Goal: Information Seeking & Learning: Learn about a topic

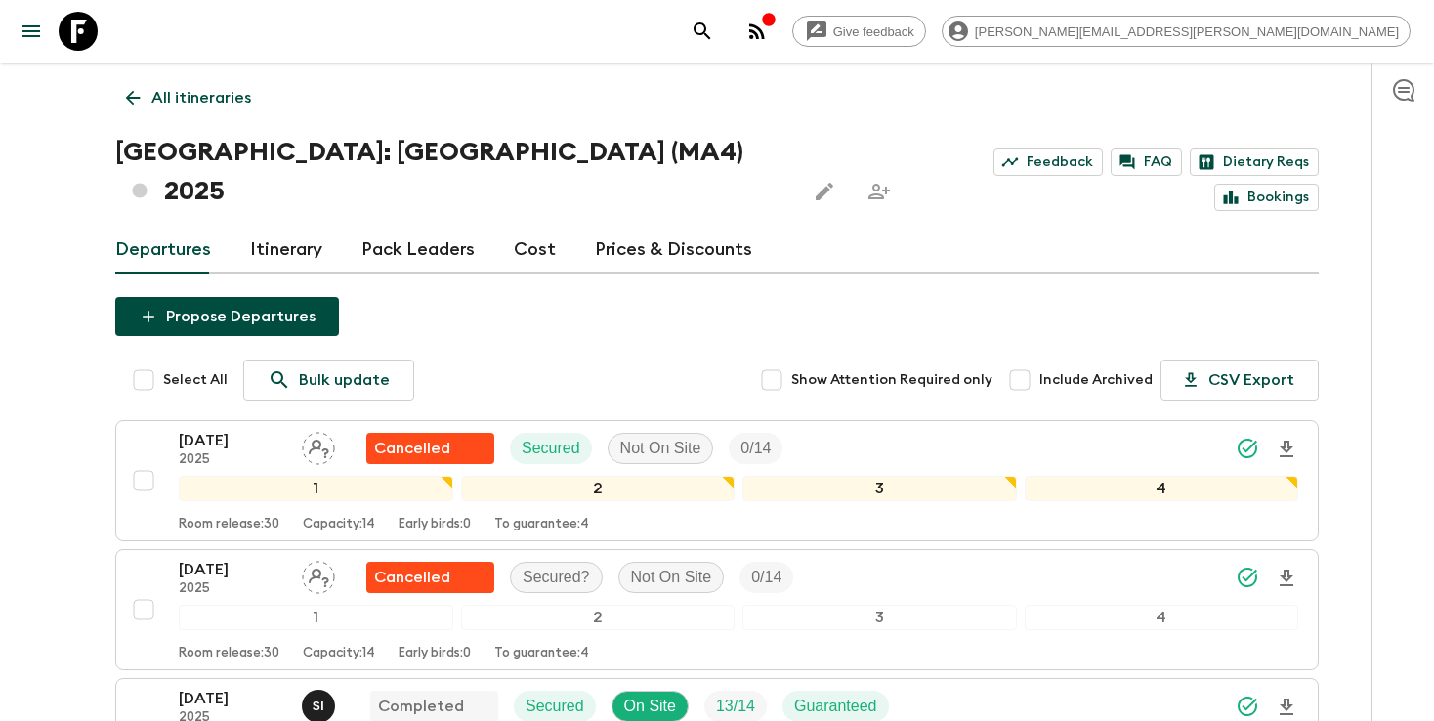
click at [722, 23] on button "search adventures" at bounding box center [702, 31] width 39 height 39
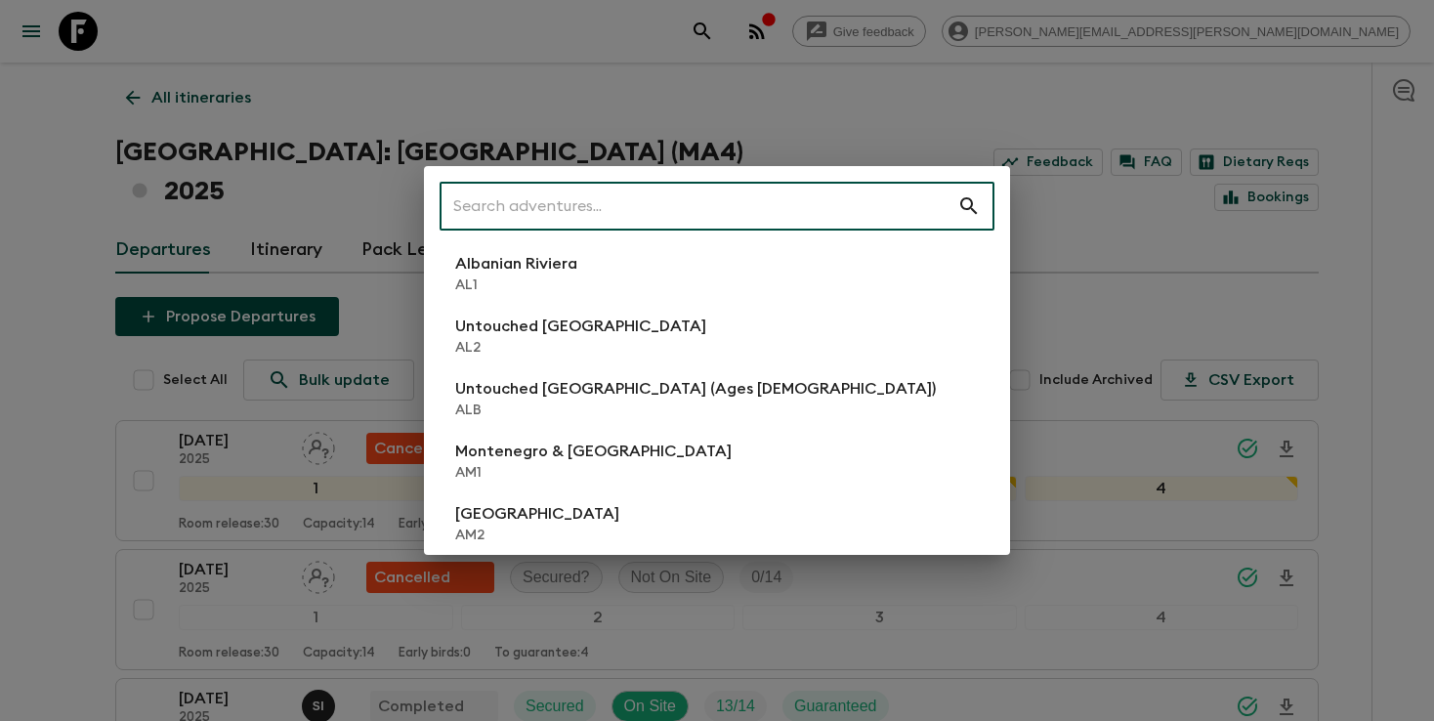
click at [656, 217] on input "text" at bounding box center [699, 206] width 518 height 55
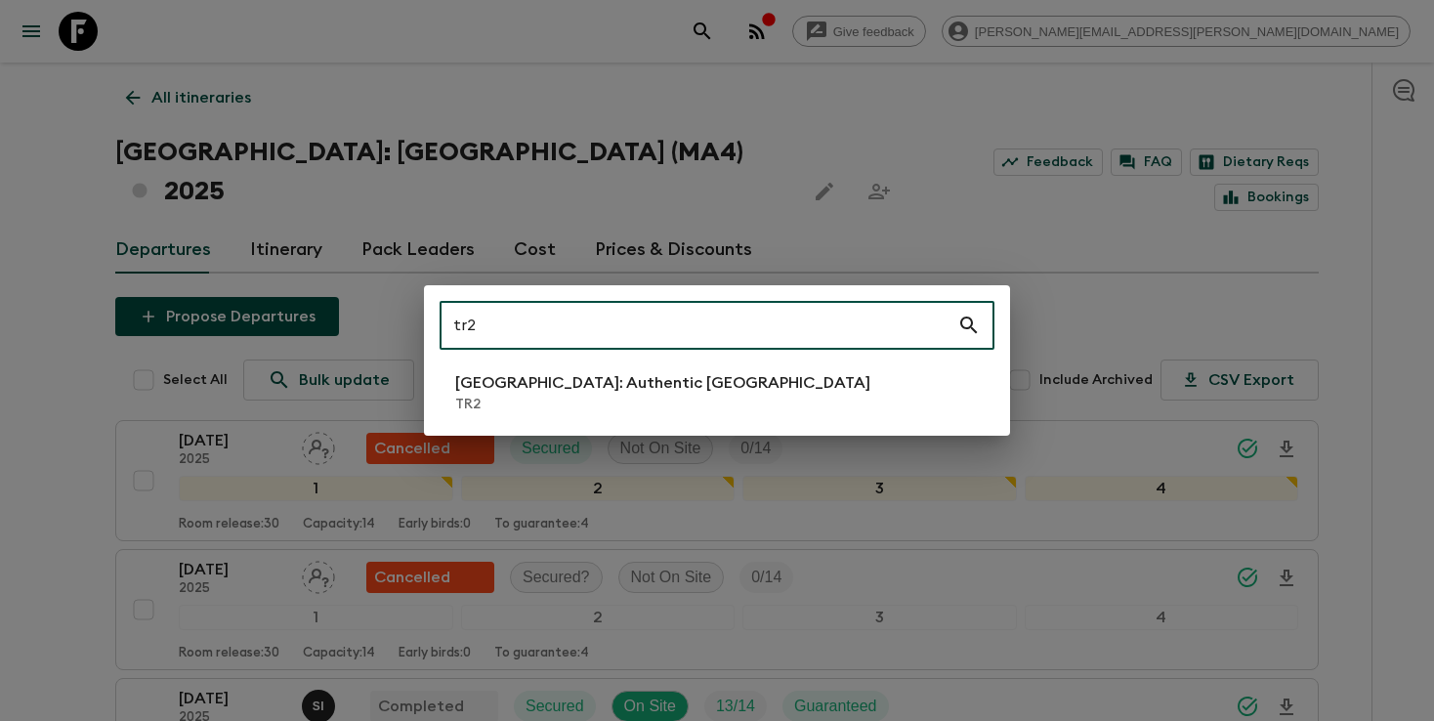
type input "tr2"
click at [596, 400] on p "TR2" at bounding box center [662, 405] width 415 height 20
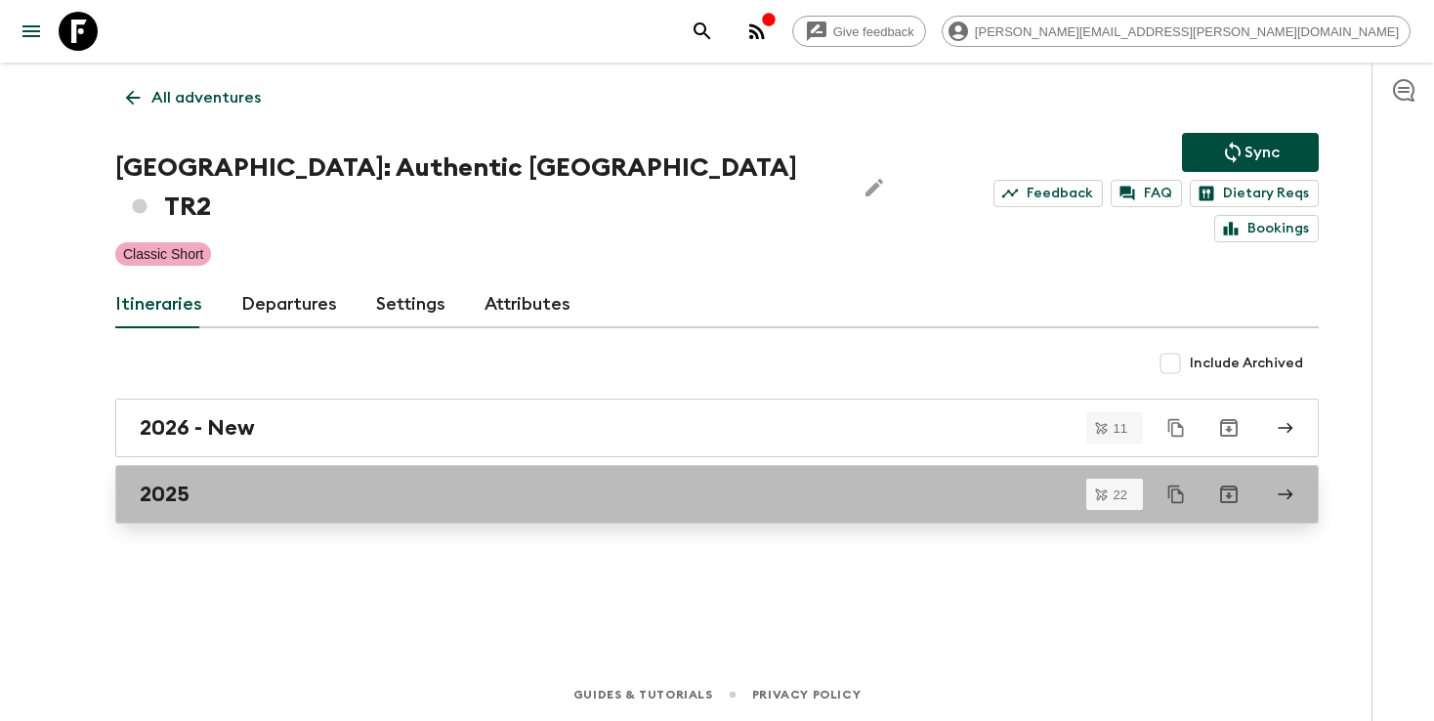
click at [189, 482] on h2 "2025" at bounding box center [165, 494] width 50 height 25
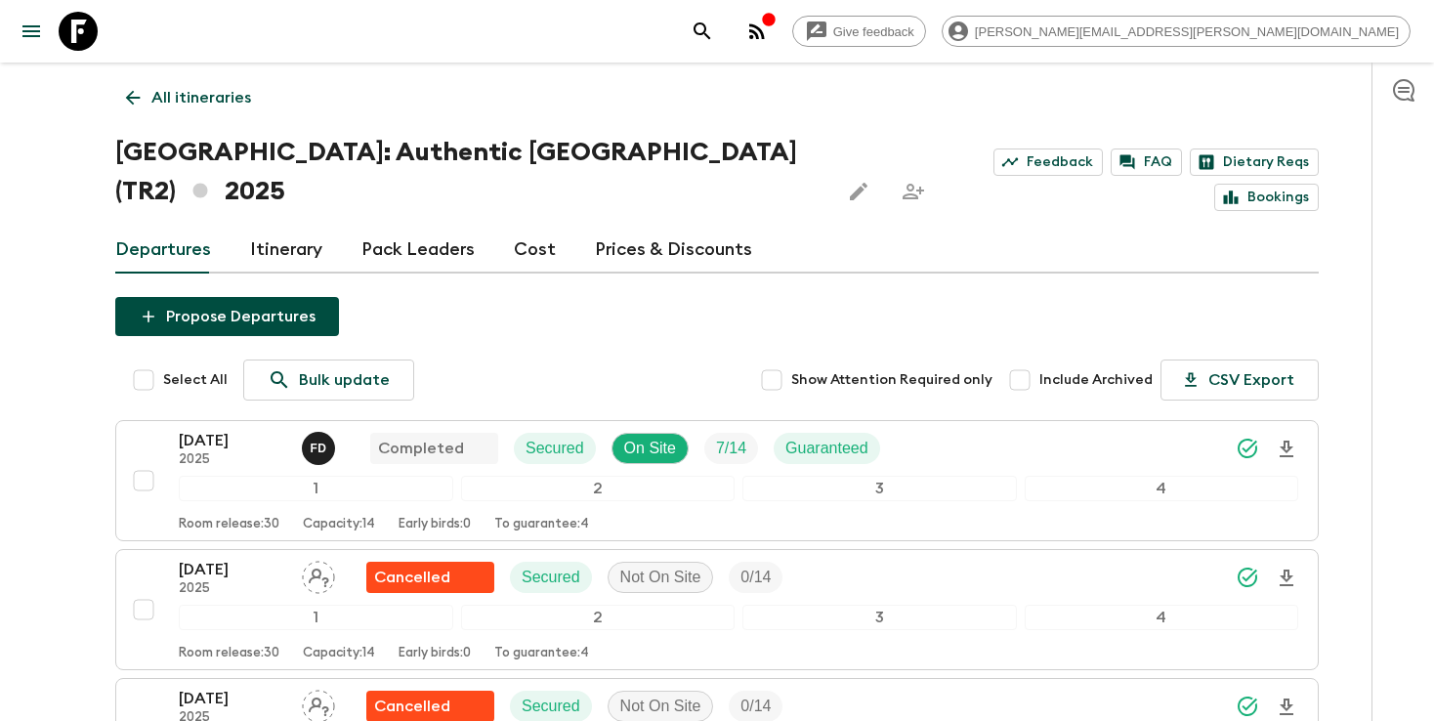
click at [299, 227] on link "Itinerary" at bounding box center [286, 250] width 72 height 47
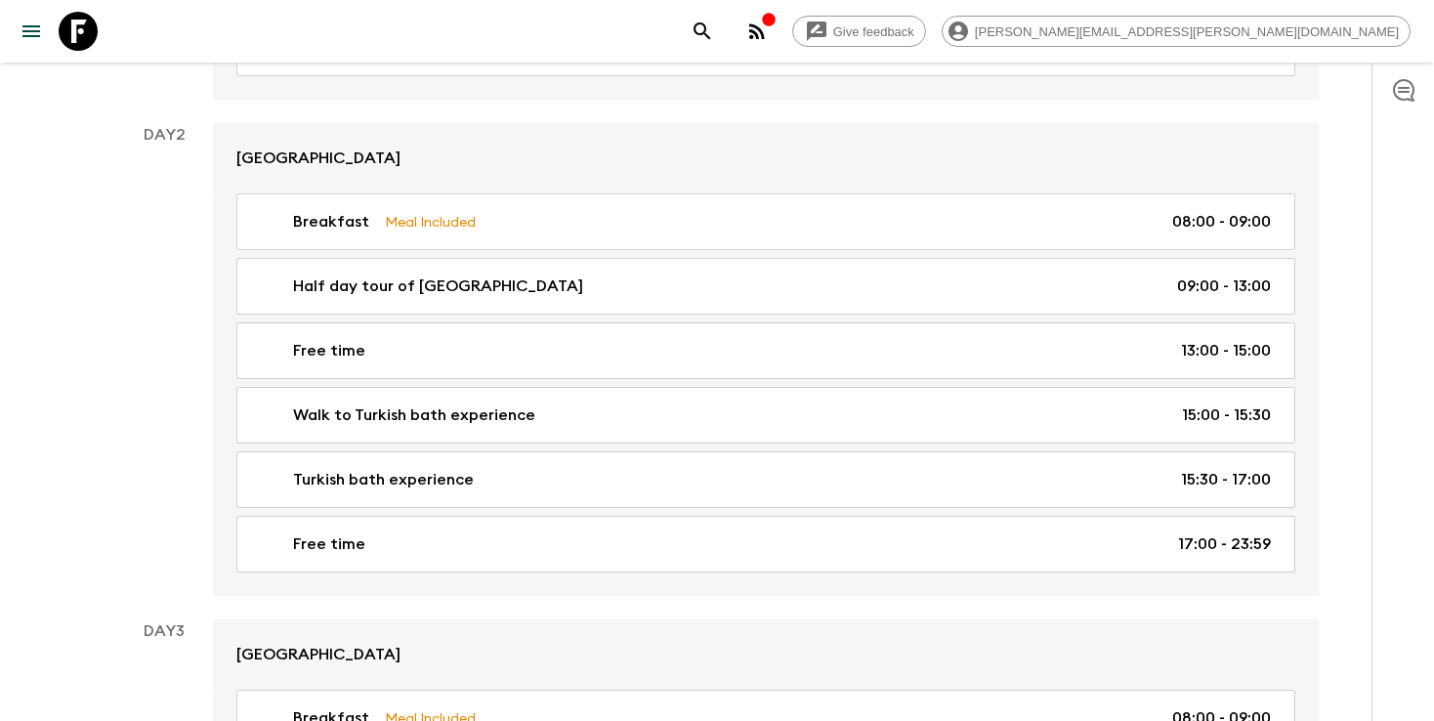
scroll to position [762, 0]
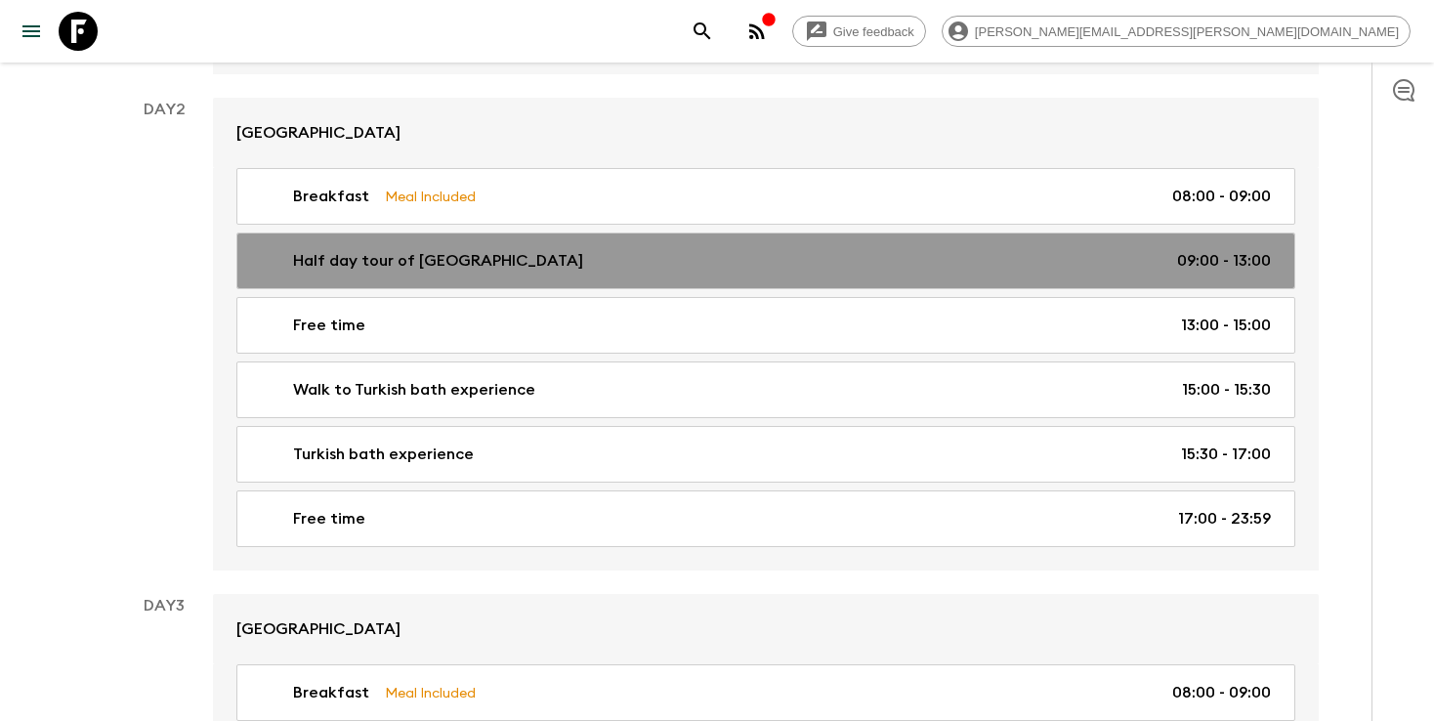
click at [535, 245] on link "Half day tour of [GEOGRAPHIC_DATA] 09:00 - 13:00" at bounding box center [765, 260] width 1059 height 57
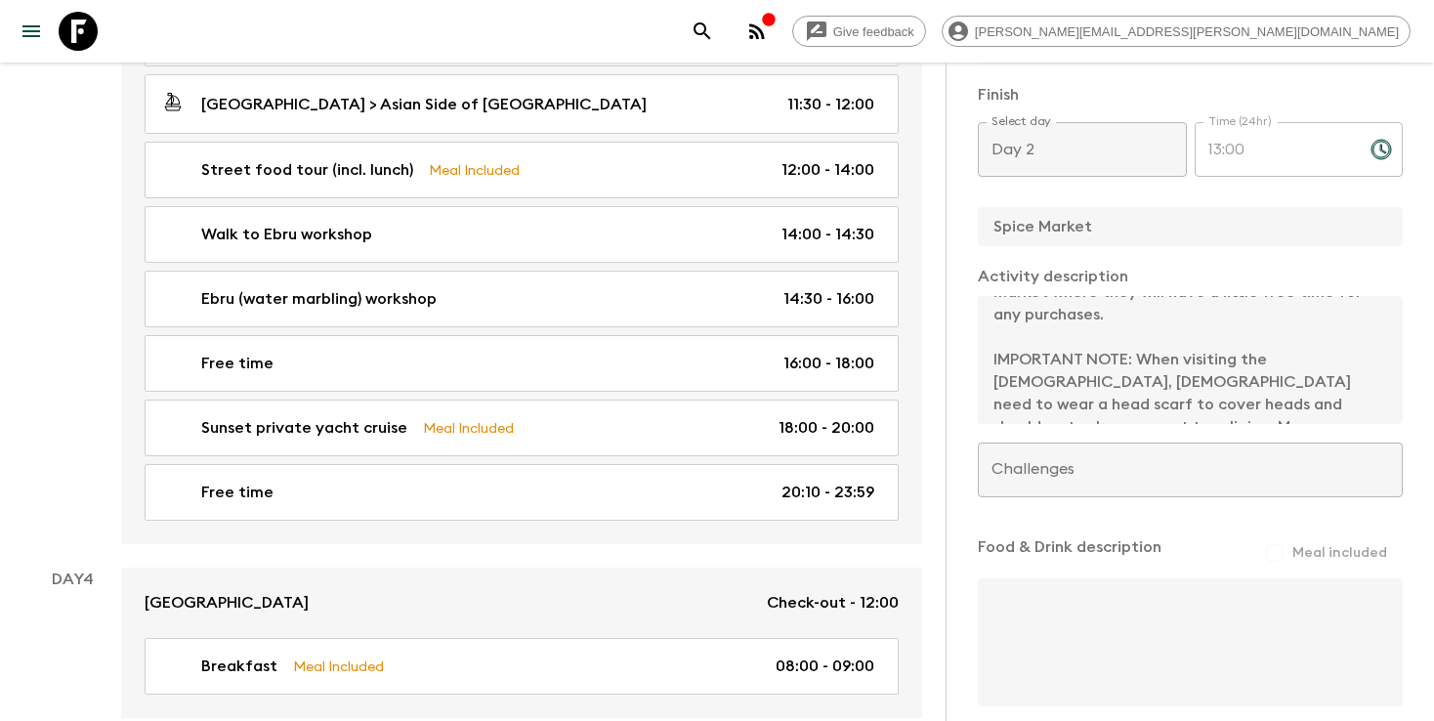
scroll to position [1519, 0]
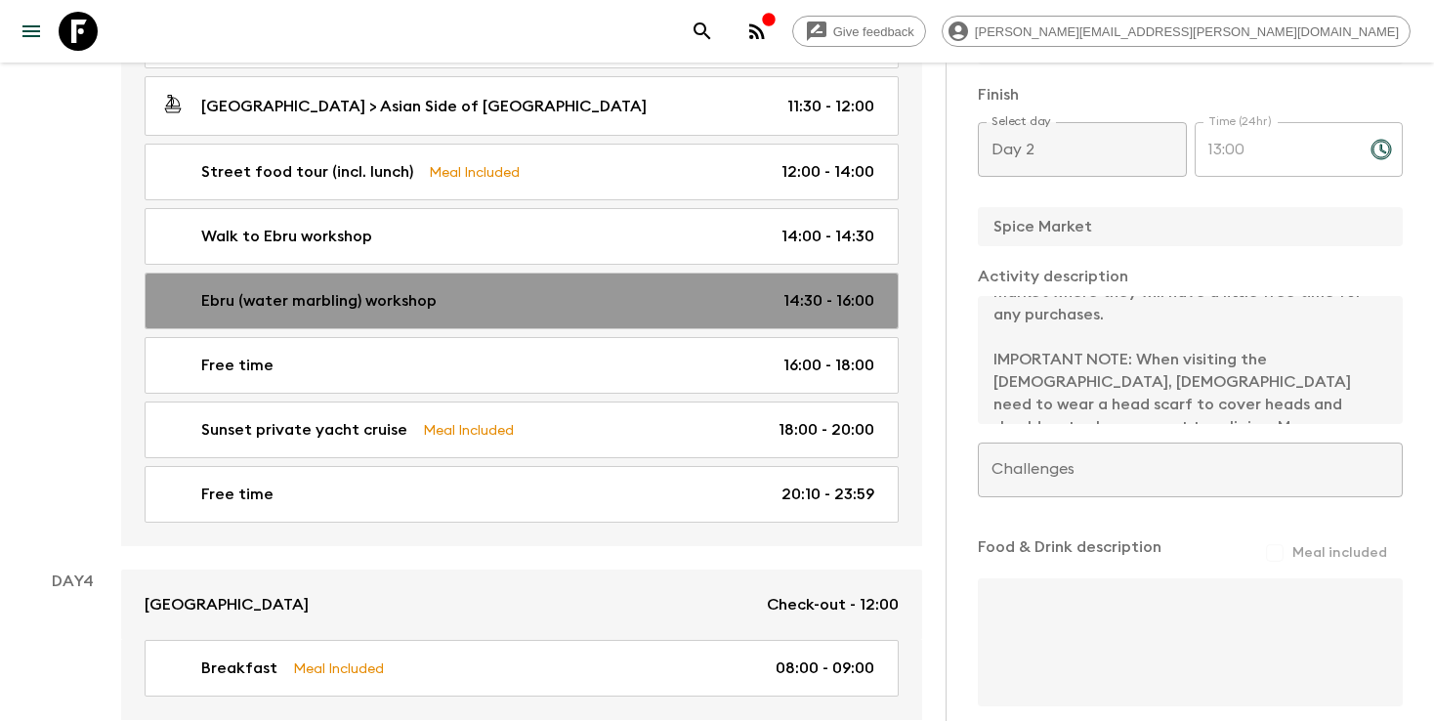
click at [572, 285] on link "Ebru (water marbling) workshop 14:30 - 16:00" at bounding box center [522, 301] width 754 height 57
type input "Ebru (water marbling) workshop"
type input "Ebru painting workshop"
type input "[GEOGRAPHIC_DATA]"
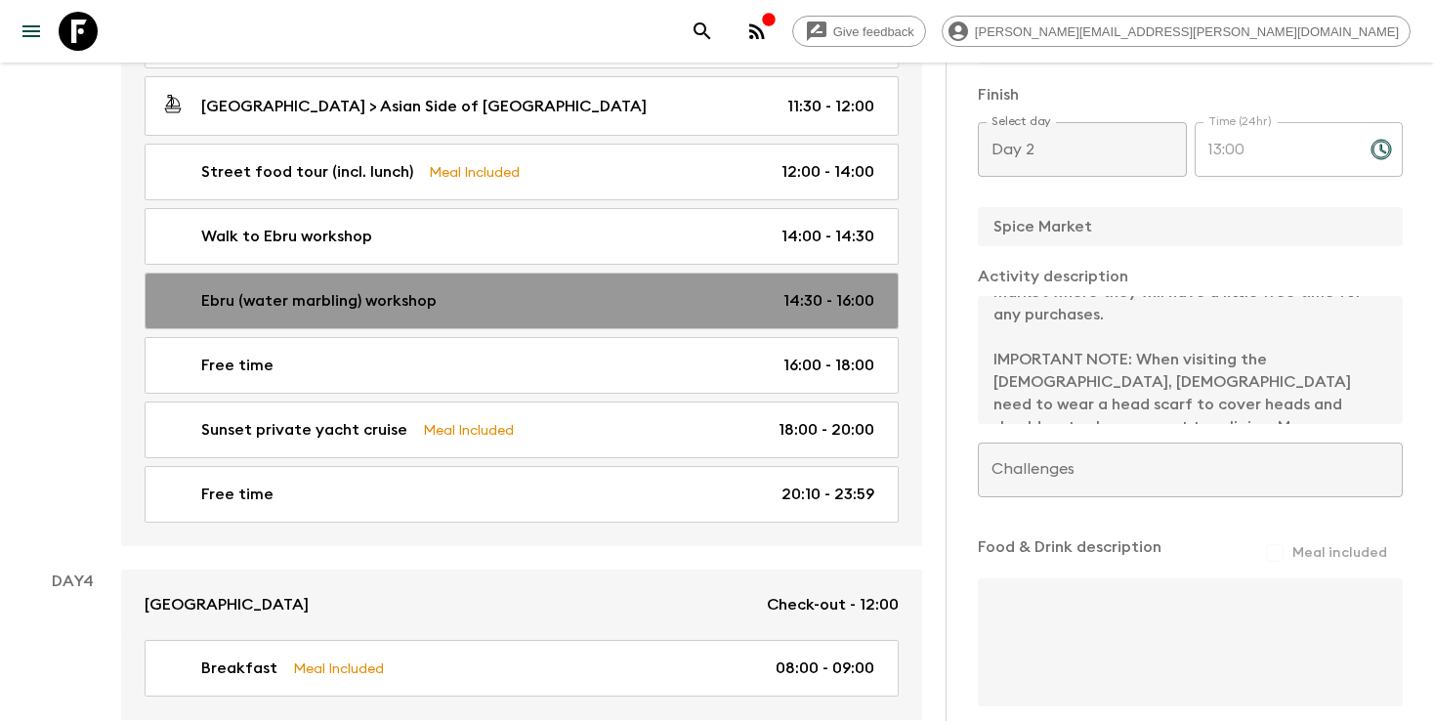
type textarea "Water marbling was born in [DEMOGRAPHIC_DATA] (but also famous in [DEMOGRAPHIC_…"
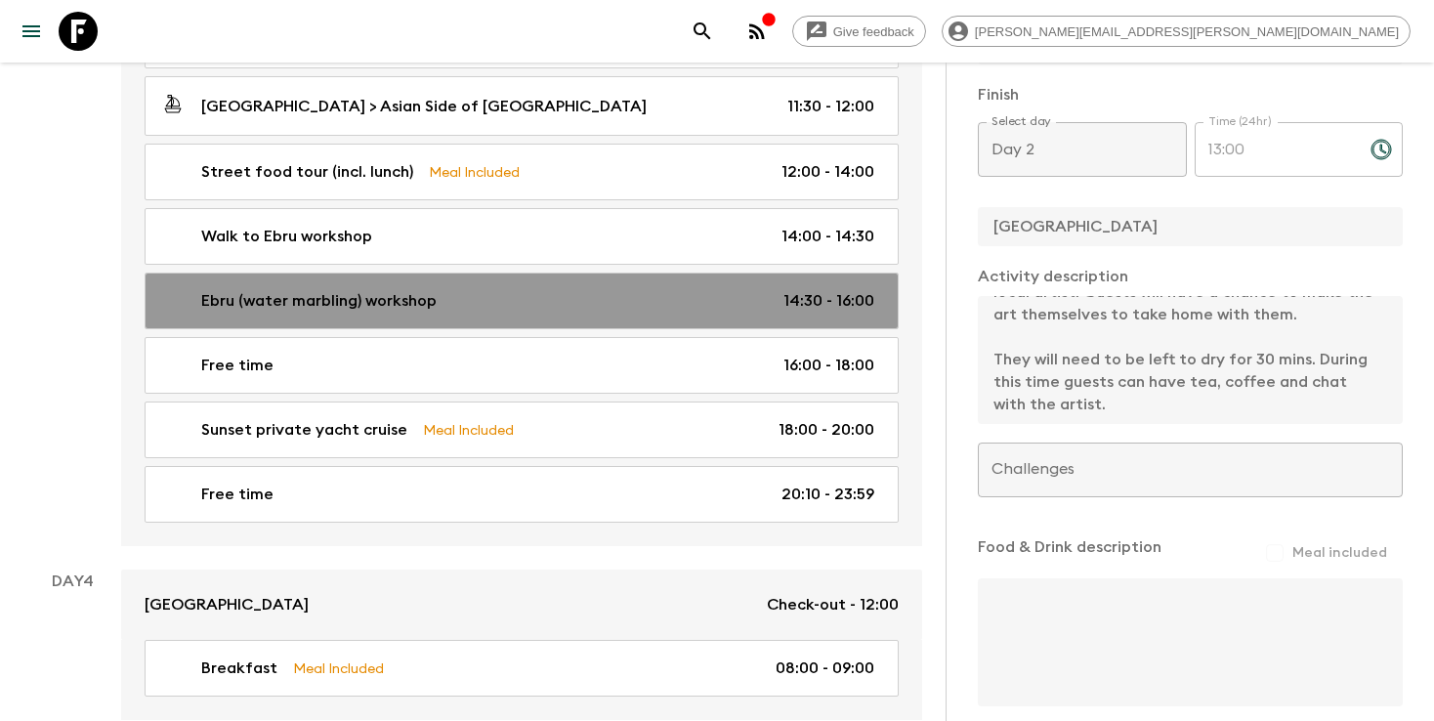
type input "Day 3"
type input "14:30"
type input "Day 3"
type input "16:00"
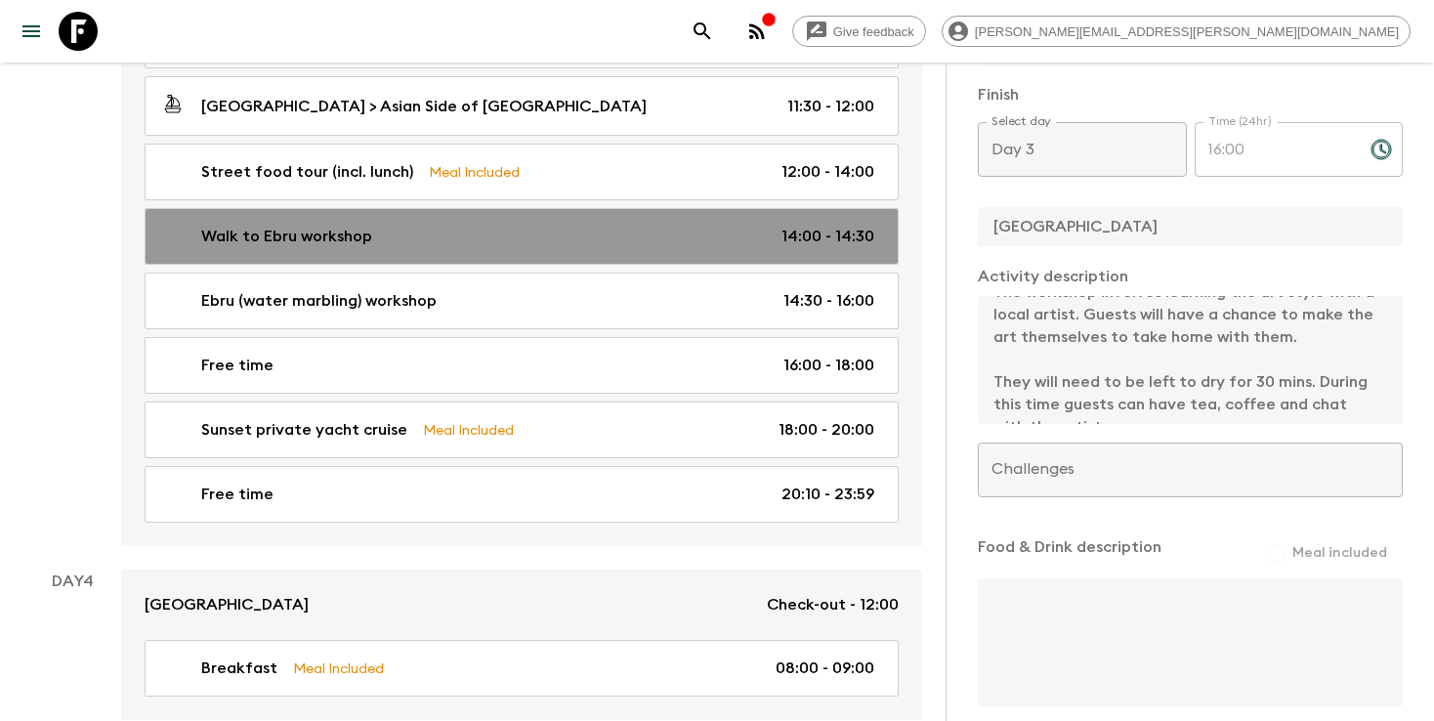
click at [611, 246] on div "Walk to Ebru workshop 14:00 - 14:30" at bounding box center [517, 236] width 713 height 23
type input "Walk to Ebru workshop"
checkbox input "false"
type input "Asian Side of [GEOGRAPHIC_DATA]"
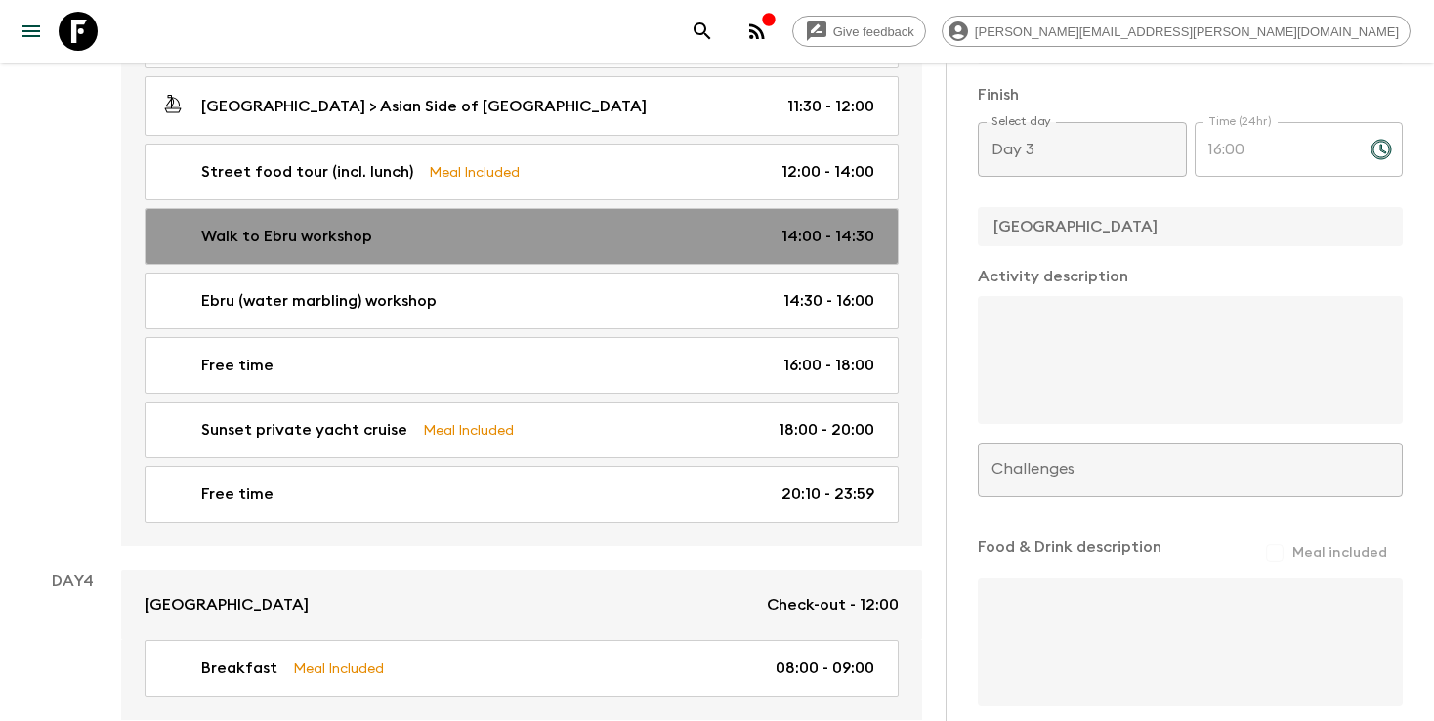
type input "14:00"
type input "14:30"
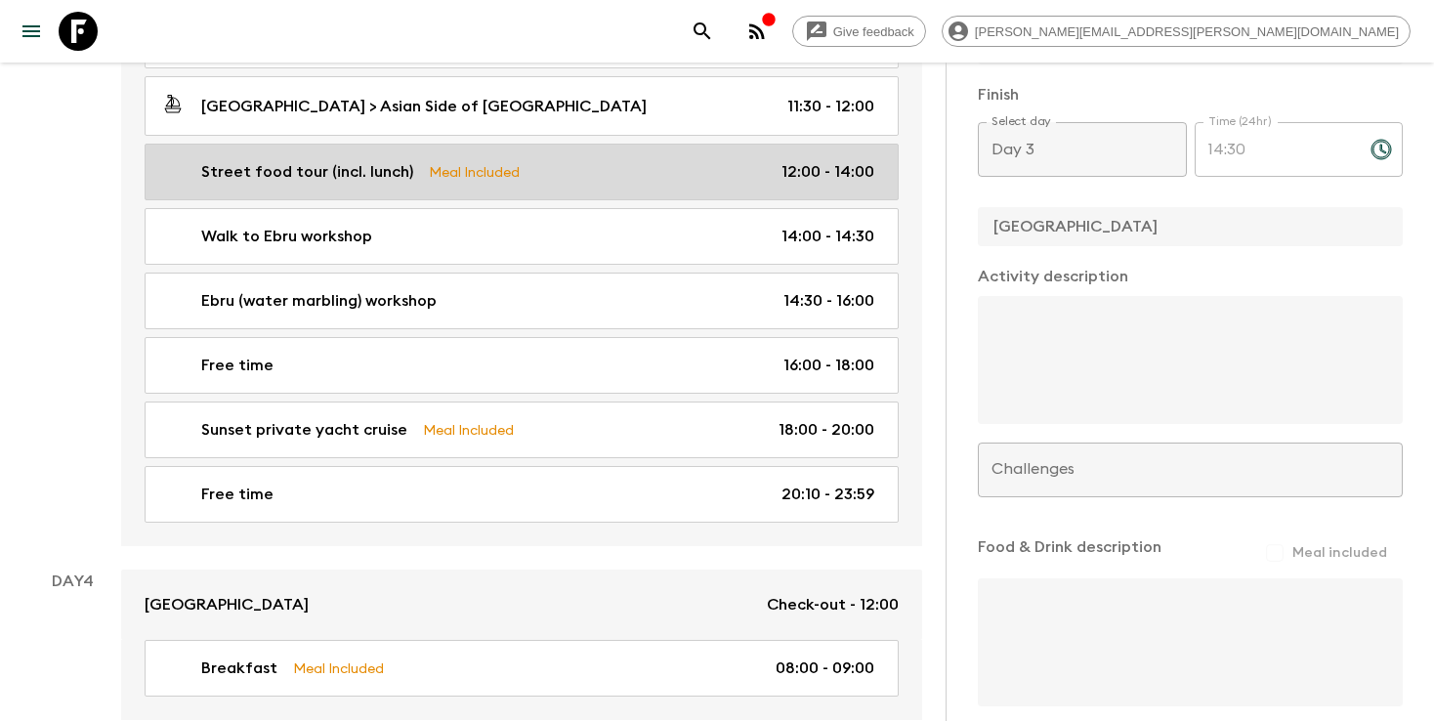
click at [657, 190] on link "Street food tour (incl. lunch) Meal Included 12:00 - 14:00" at bounding box center [522, 172] width 754 height 57
type input "Street food tour (incl. lunch)"
checkbox input "true"
type input "[PERSON_NAME]"
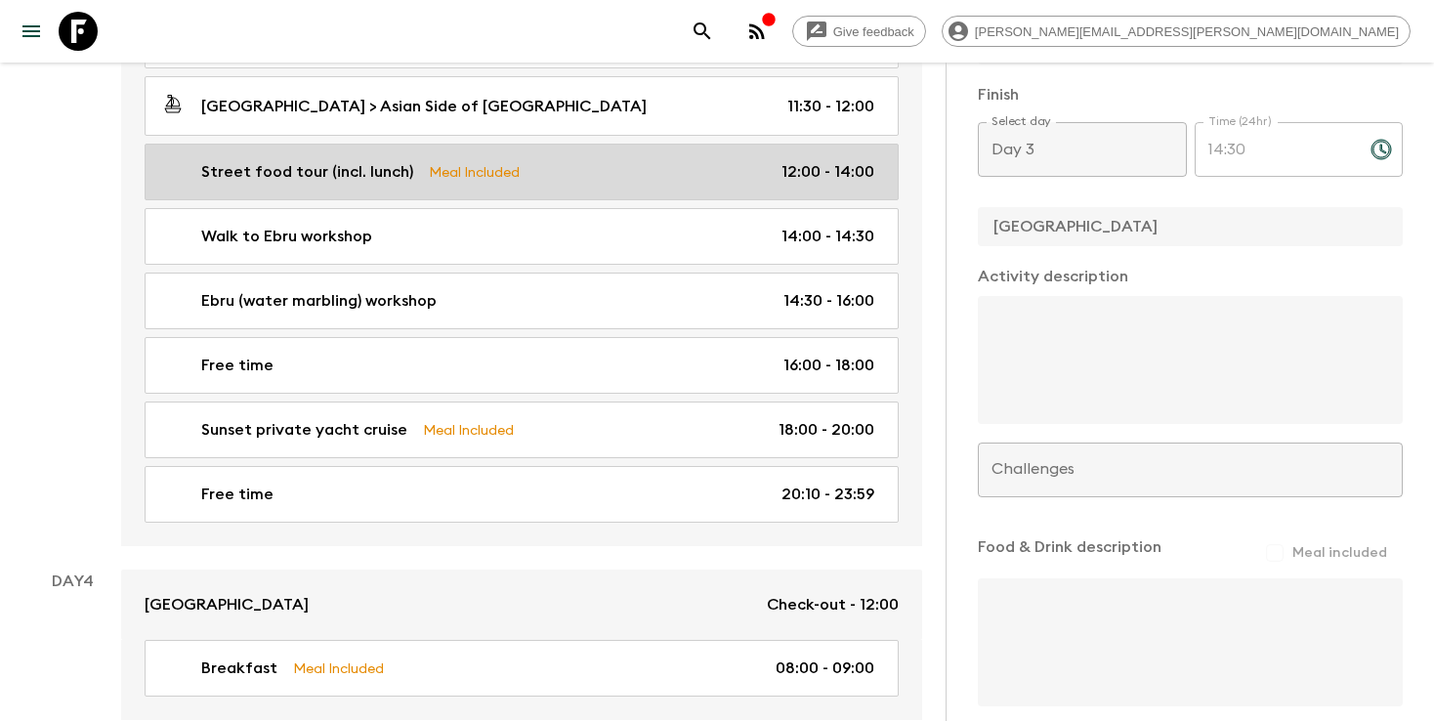
type textarea "Explore the street food scene of [GEOGRAPHIC_DATA] on the Asian side of the cit…"
checkbox input "true"
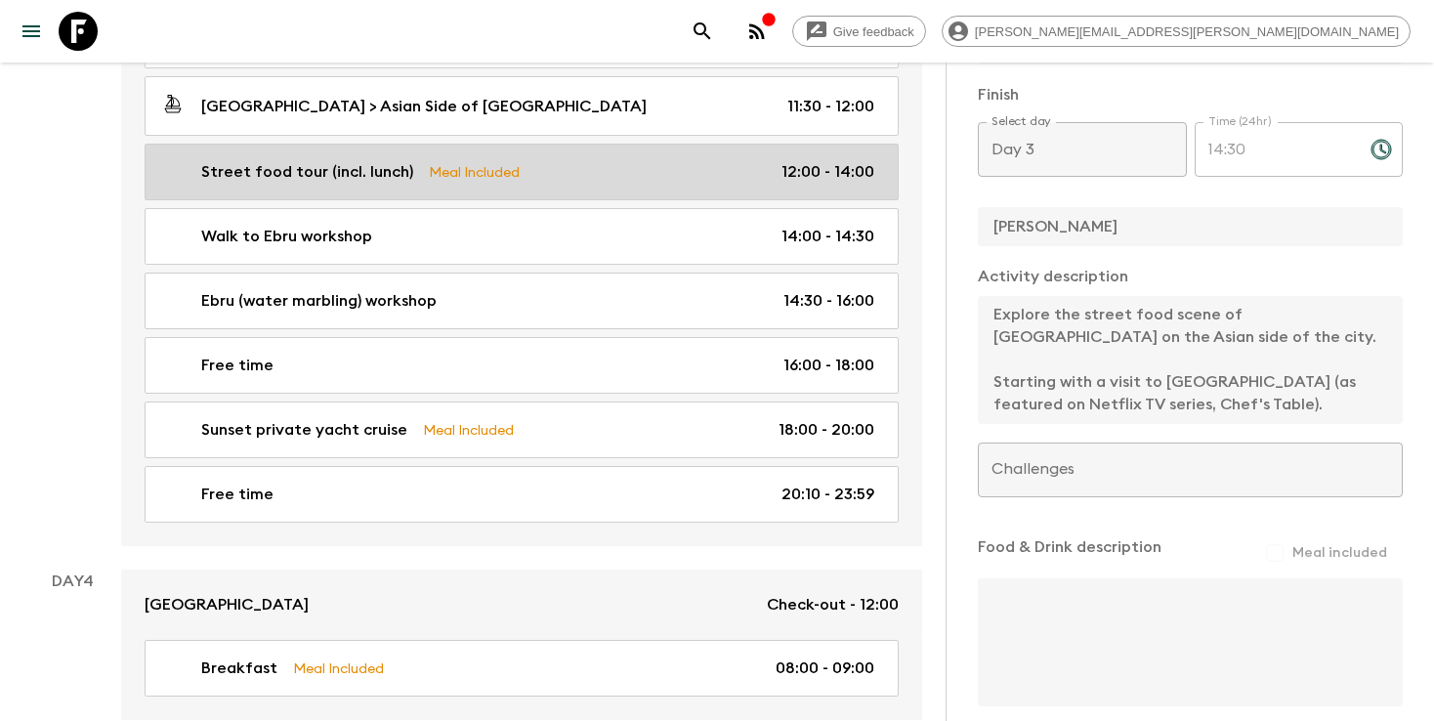
type input "12:00"
type input "14:00"
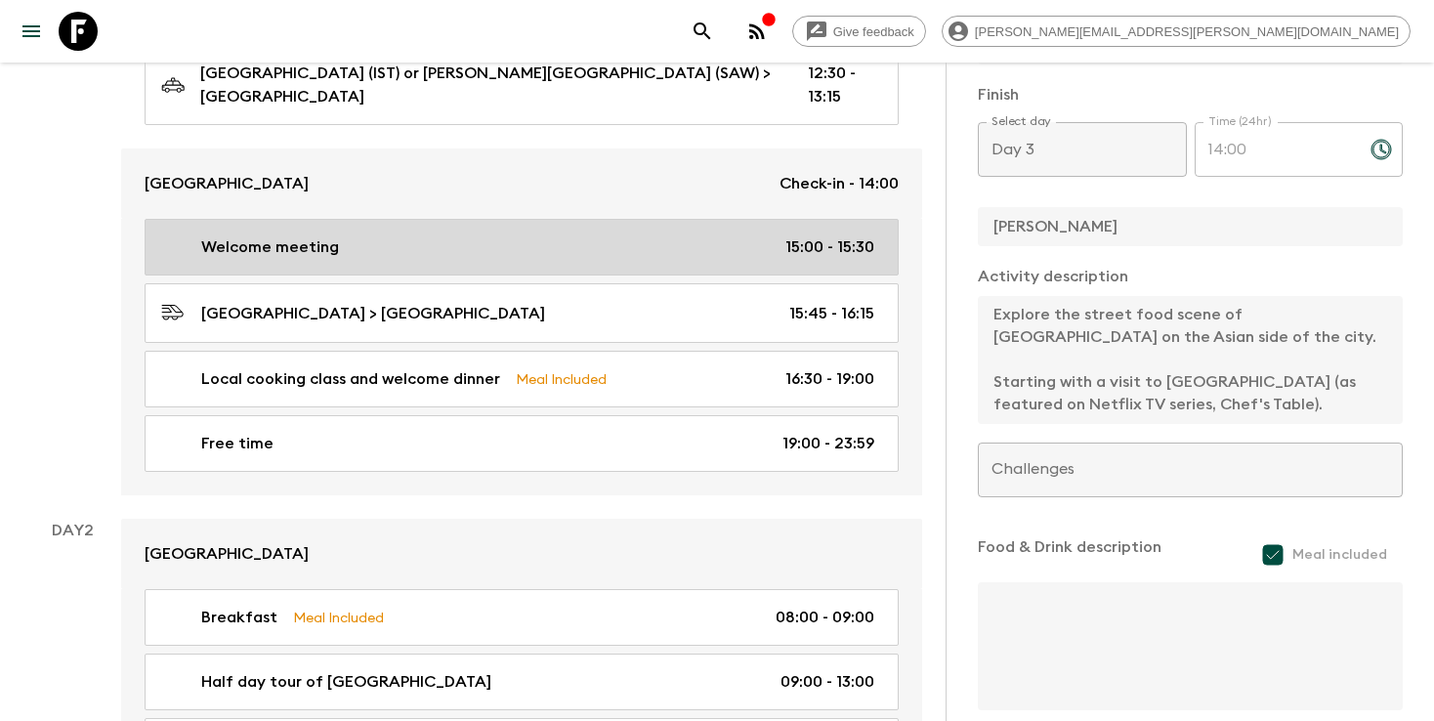
scroll to position [392, 0]
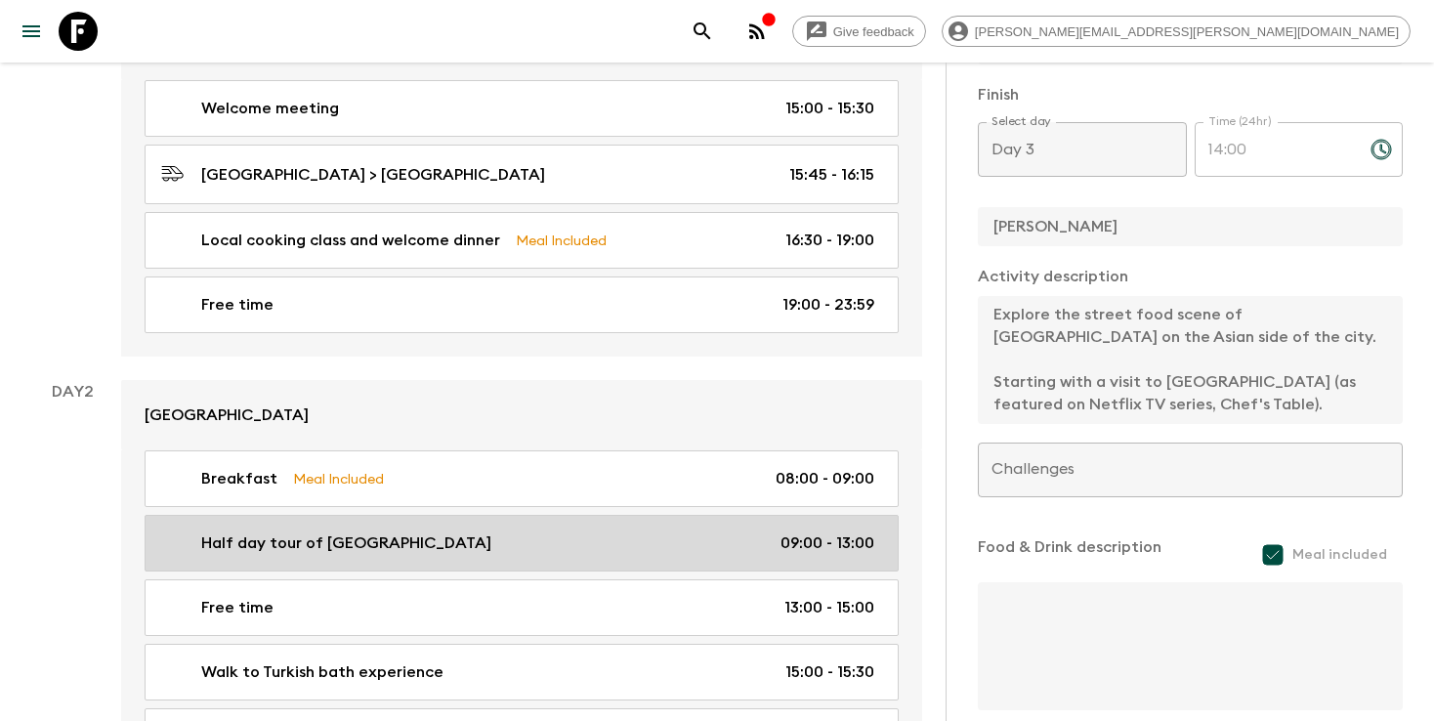
click at [589, 567] on link "Half day tour of [GEOGRAPHIC_DATA] 09:00 - 13:00" at bounding box center [522, 543] width 754 height 57
type input "Half day tour of [GEOGRAPHIC_DATA]"
type input "[GEOGRAPHIC_DATA]"
type input "Spice Market"
type textarea "Visits of Hippodrome, [DEMOGRAPHIC_DATA], [GEOGRAPHIC_DATA], [GEOGRAPHIC_DATA],…"
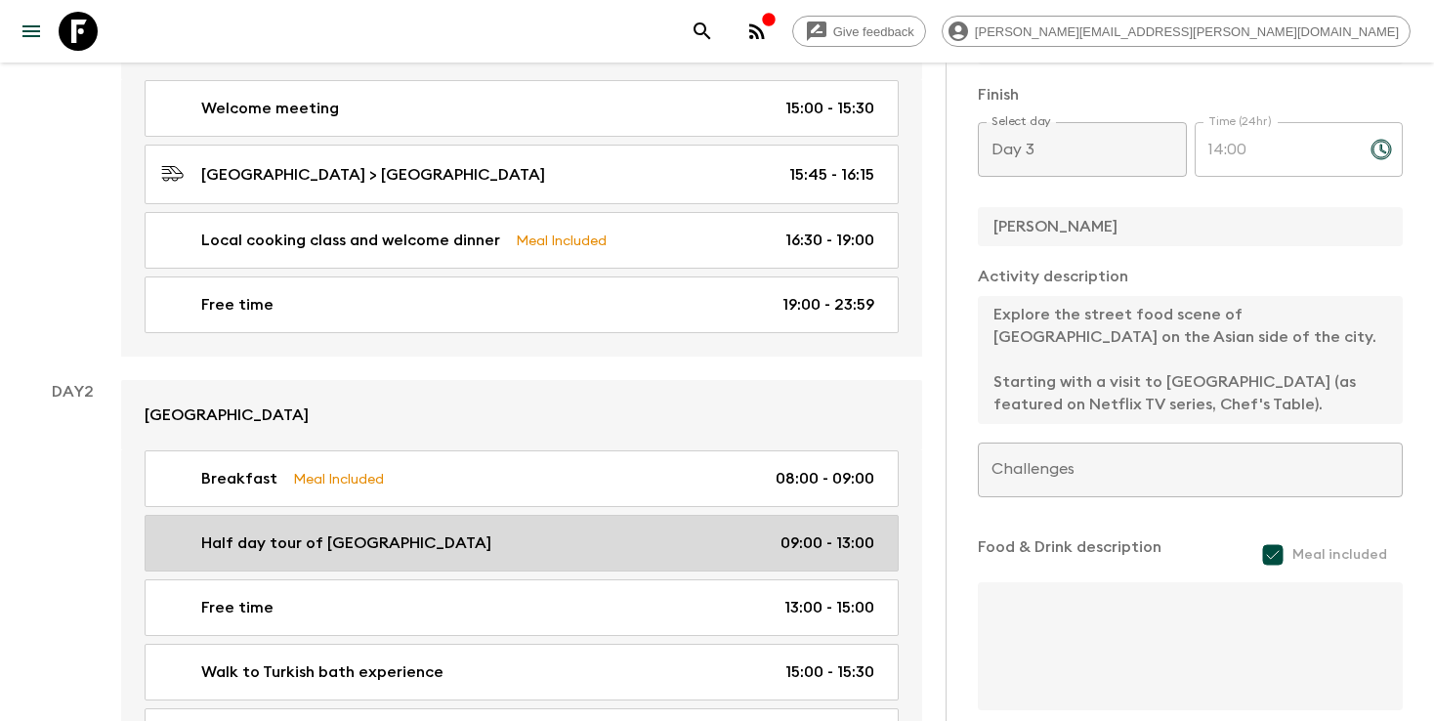
checkbox input "false"
type input "Istanbul cultural tour"
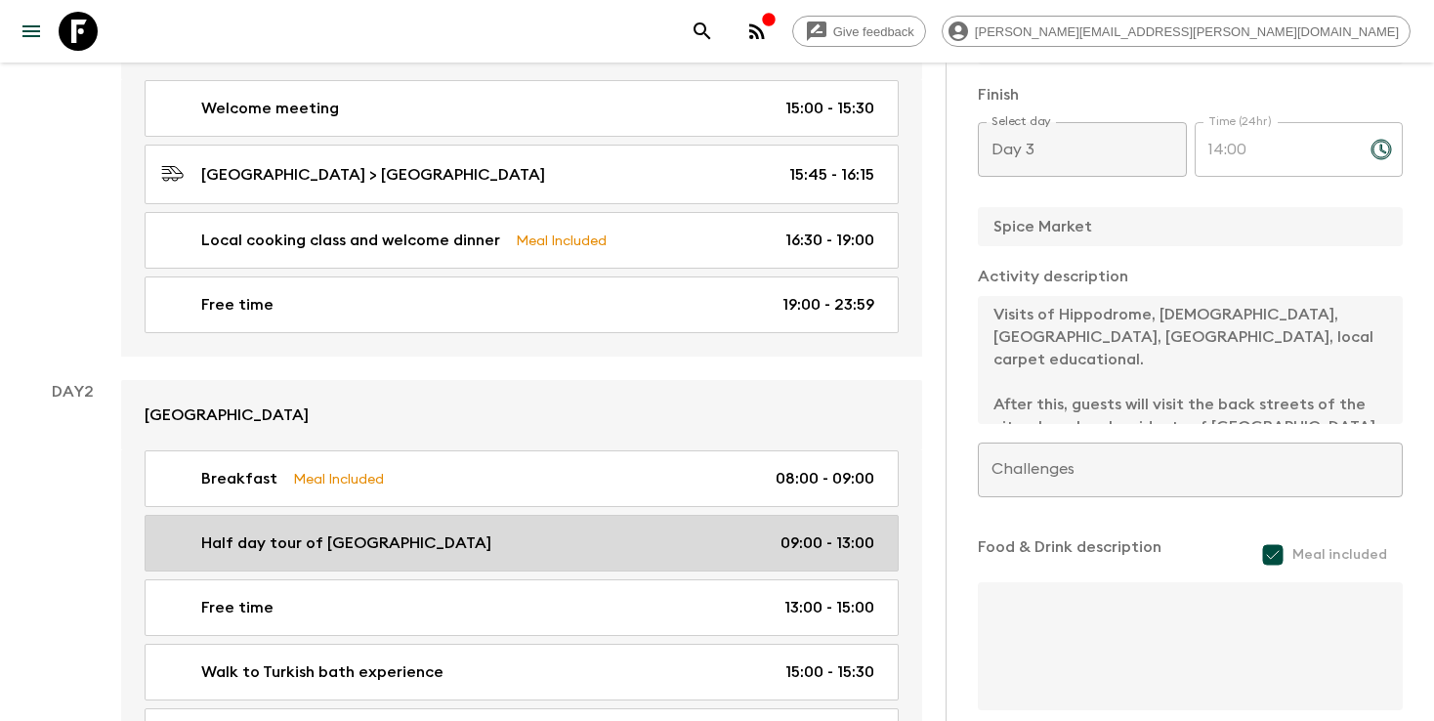
type input "Day 2"
type input "09:00"
type input "Day 2"
type input "13:00"
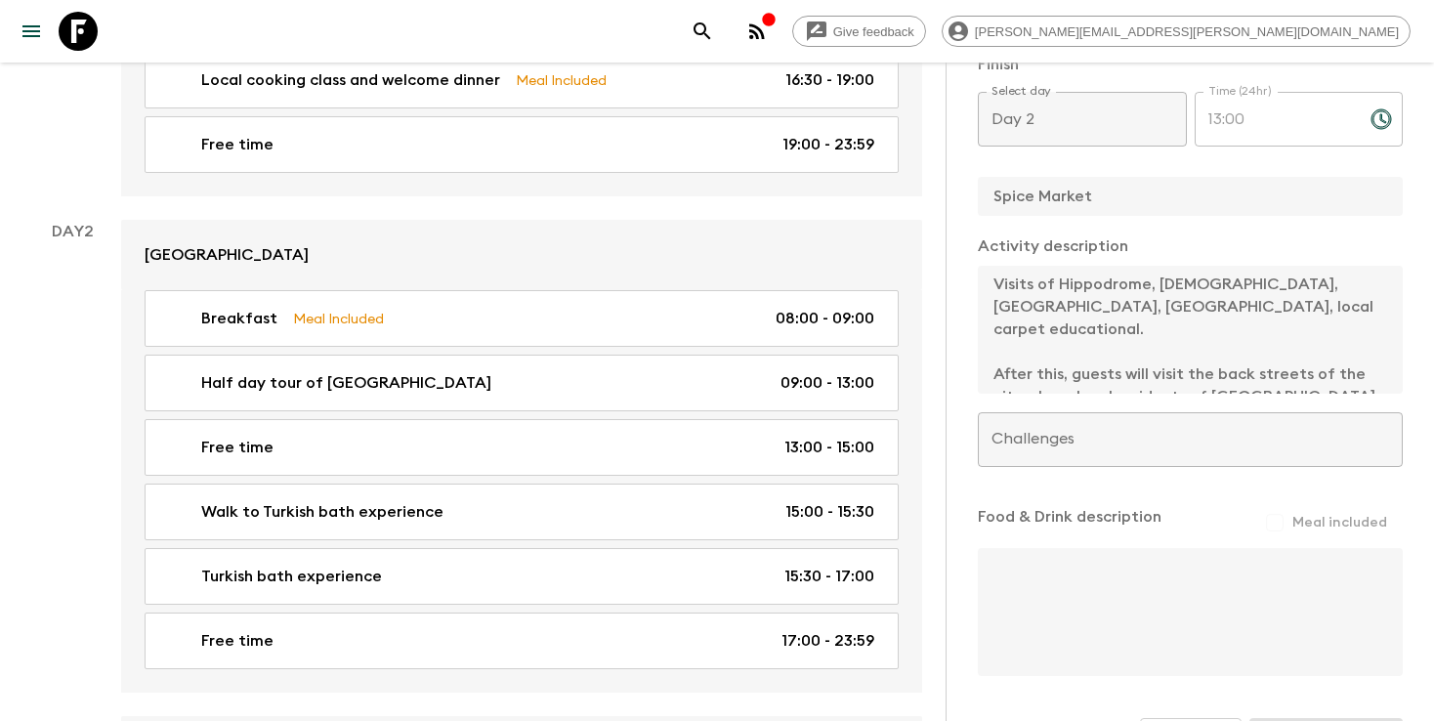
scroll to position [1, 0]
click at [714, 34] on icon "search adventures" at bounding box center [702, 31] width 23 height 23
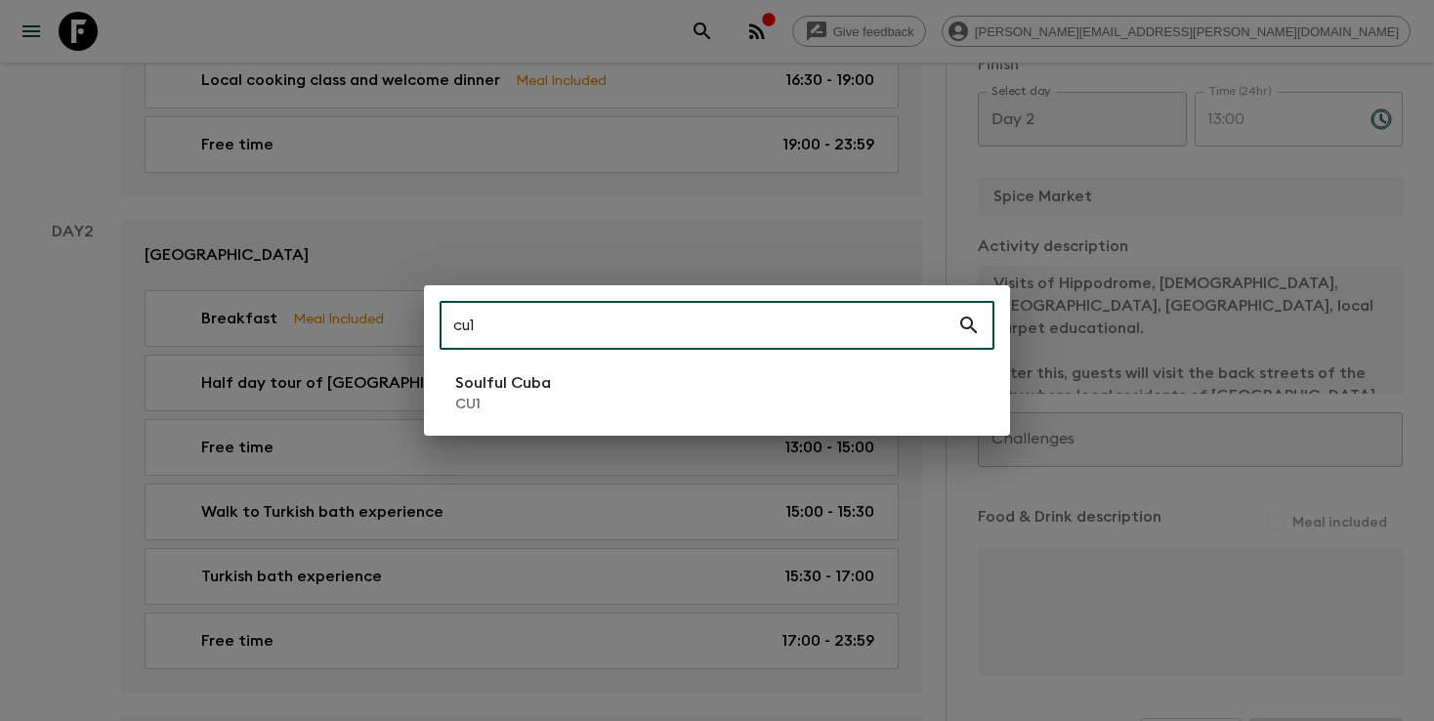
type input "cu1"
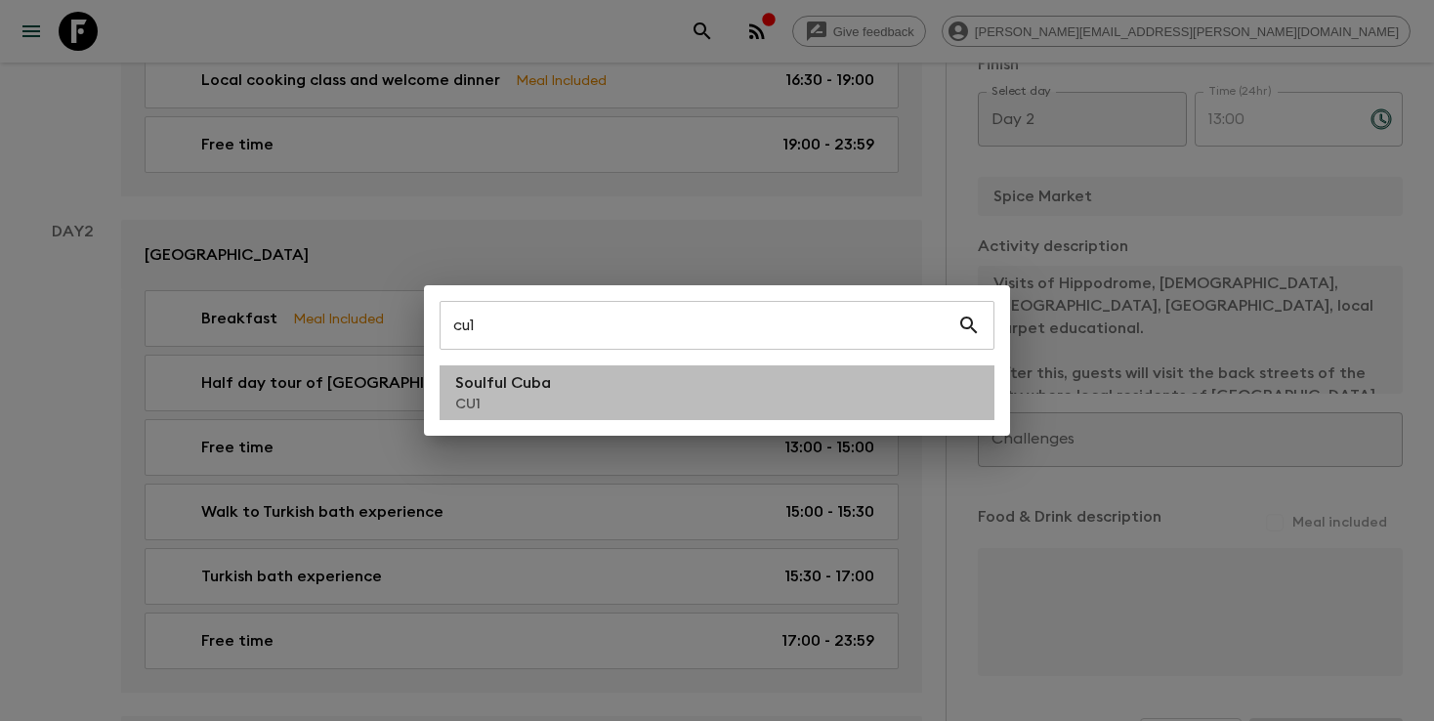
click at [478, 414] on li "Soulful Cuba CU1" at bounding box center [717, 392] width 555 height 55
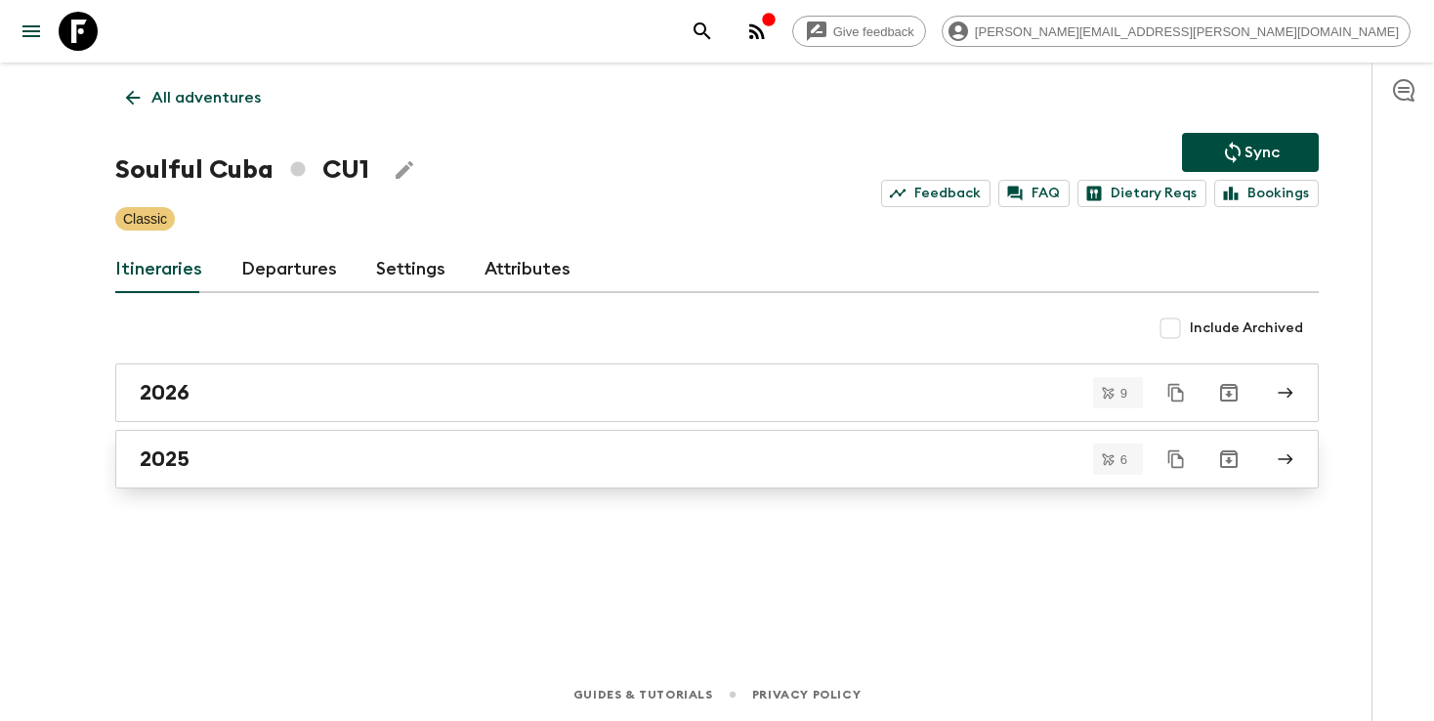
click at [451, 452] on div "2025" at bounding box center [698, 458] width 1117 height 25
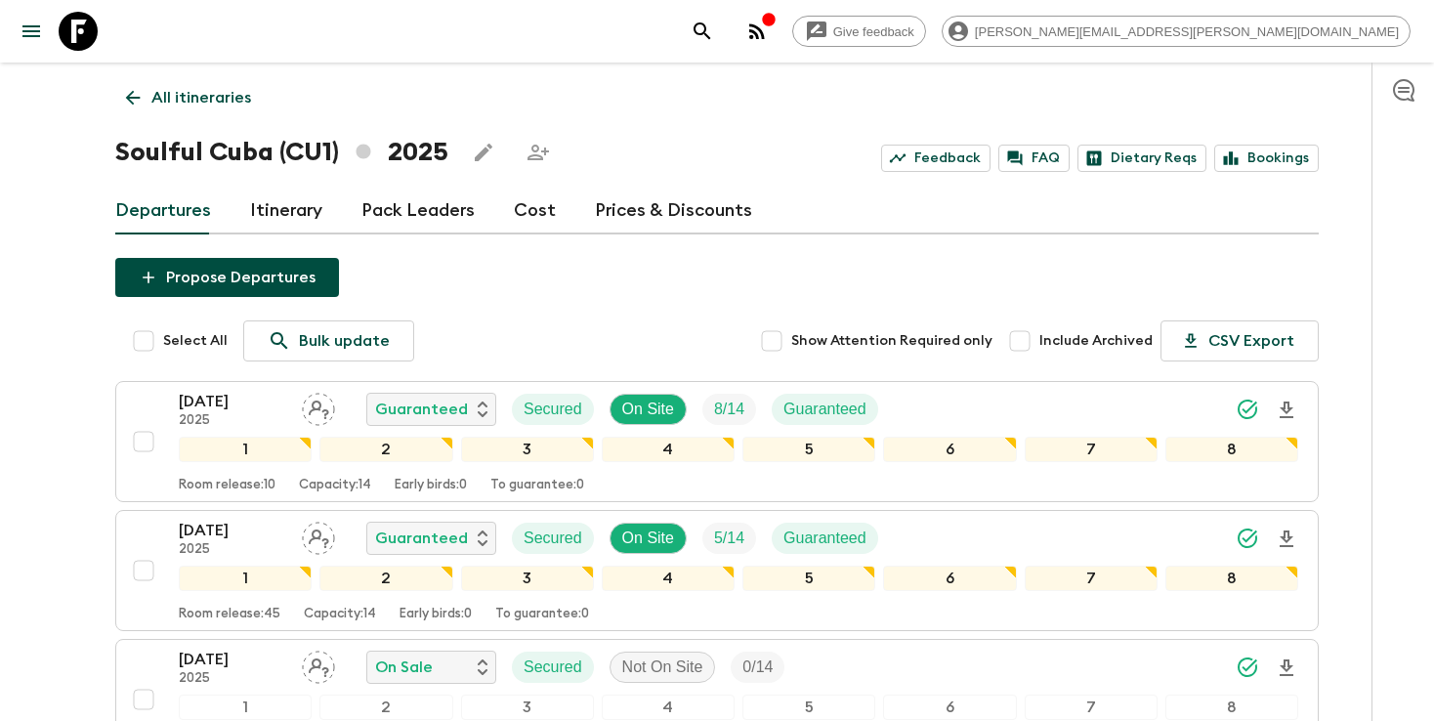
click at [225, 96] on p "All itineraries" at bounding box center [201, 97] width 100 height 23
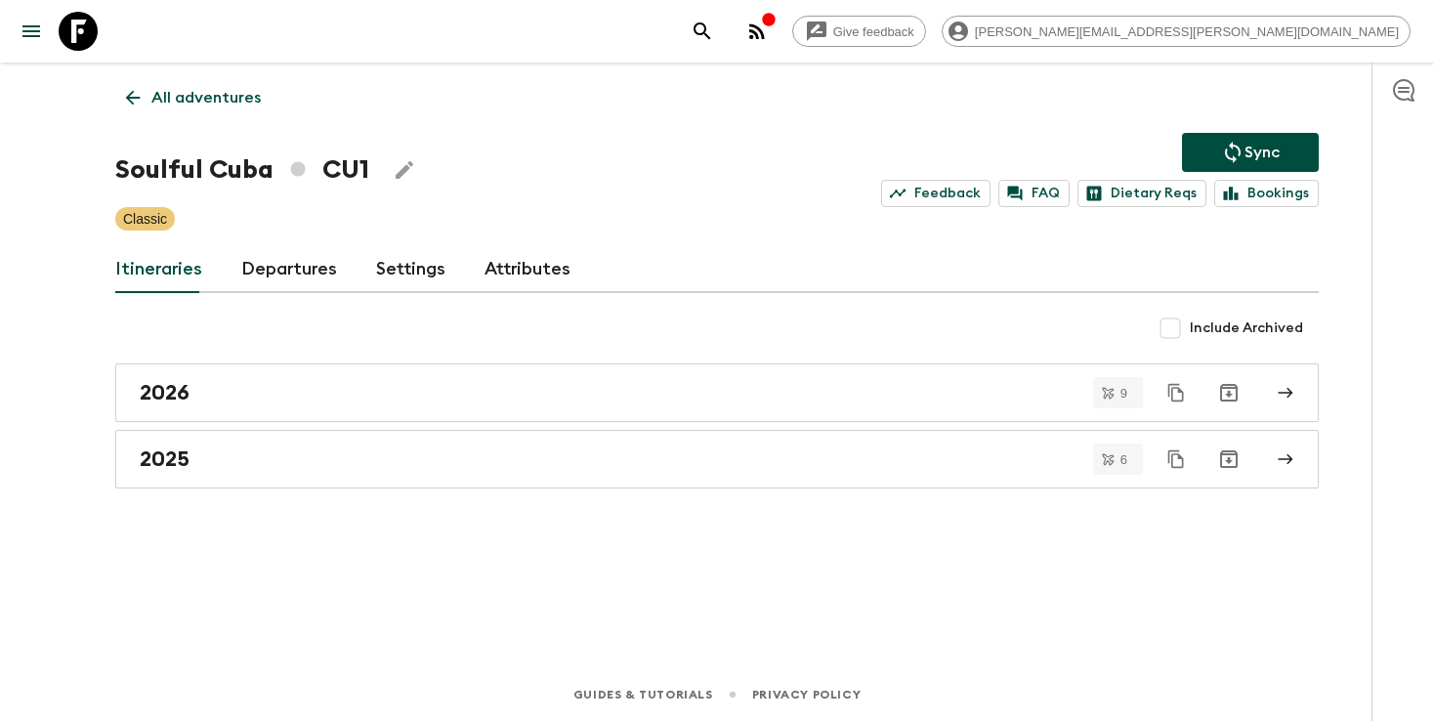
click at [200, 100] on p "All adventures" at bounding box center [205, 97] width 109 height 23
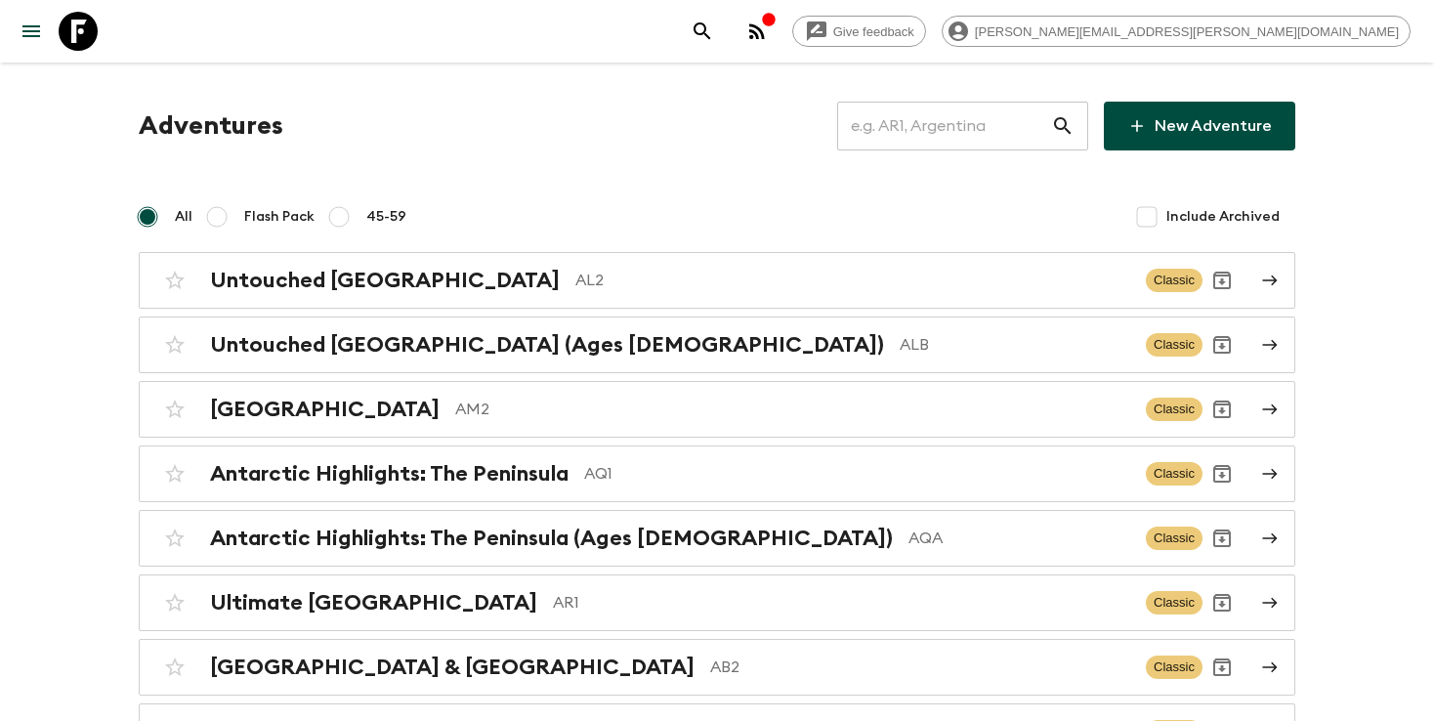
click at [913, 133] on input "text" at bounding box center [944, 126] width 214 height 55
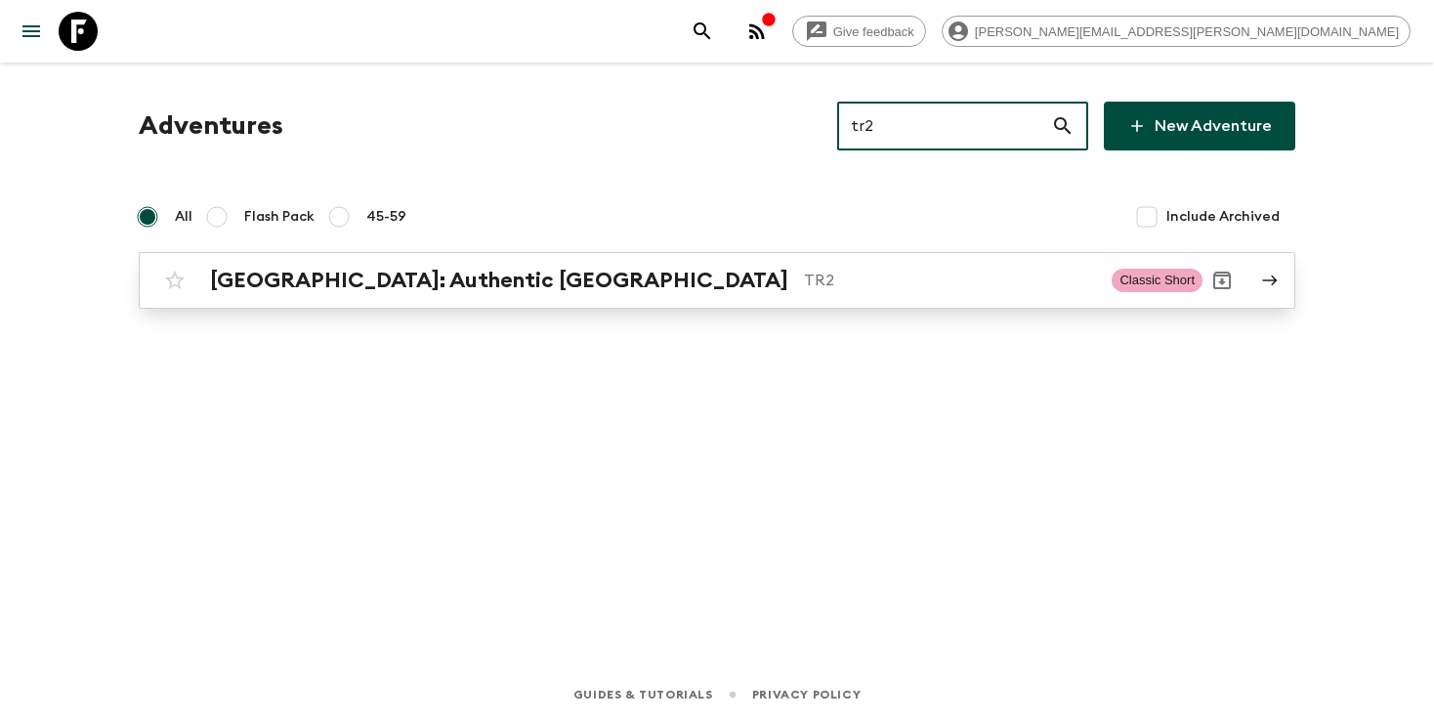
type input "tr2"
click at [451, 273] on h2 "[GEOGRAPHIC_DATA]: Authentic [GEOGRAPHIC_DATA]" at bounding box center [499, 280] width 578 height 25
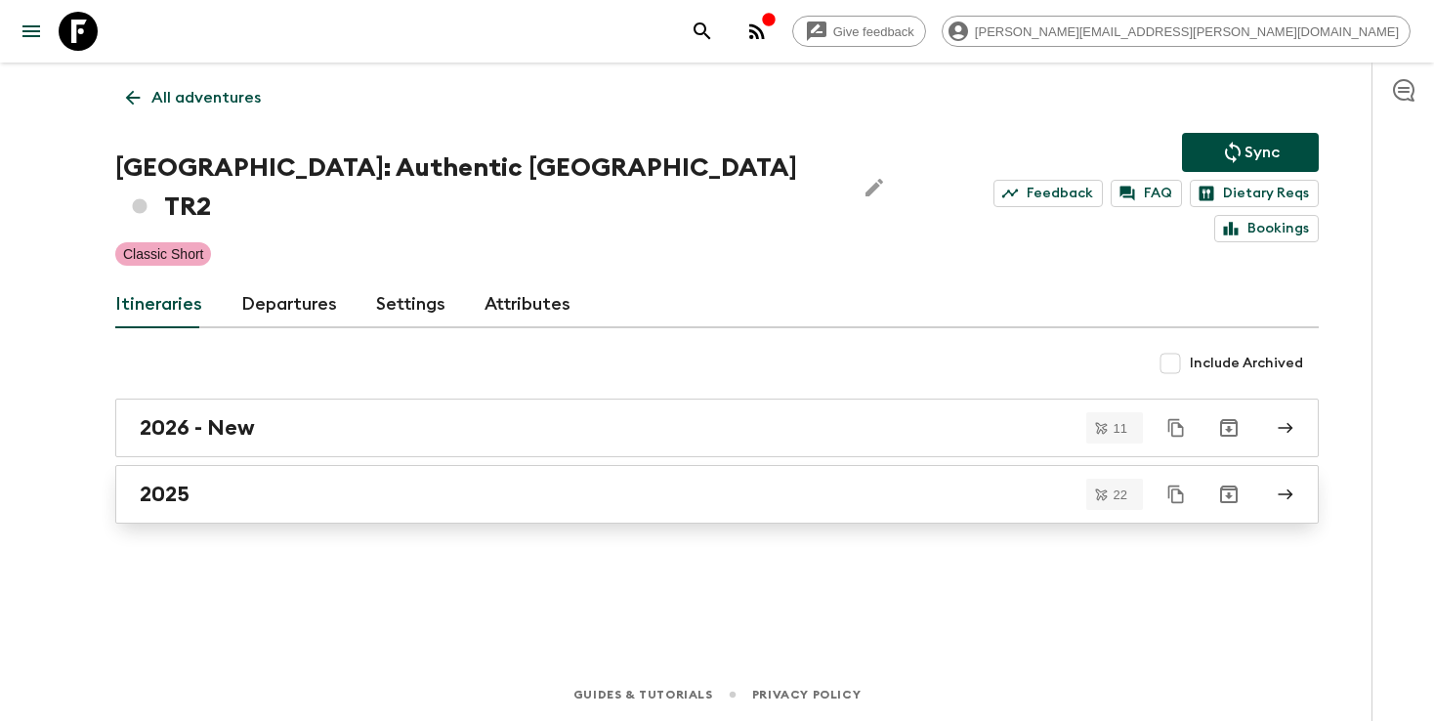
click at [349, 482] on div "2025" at bounding box center [698, 494] width 1117 height 25
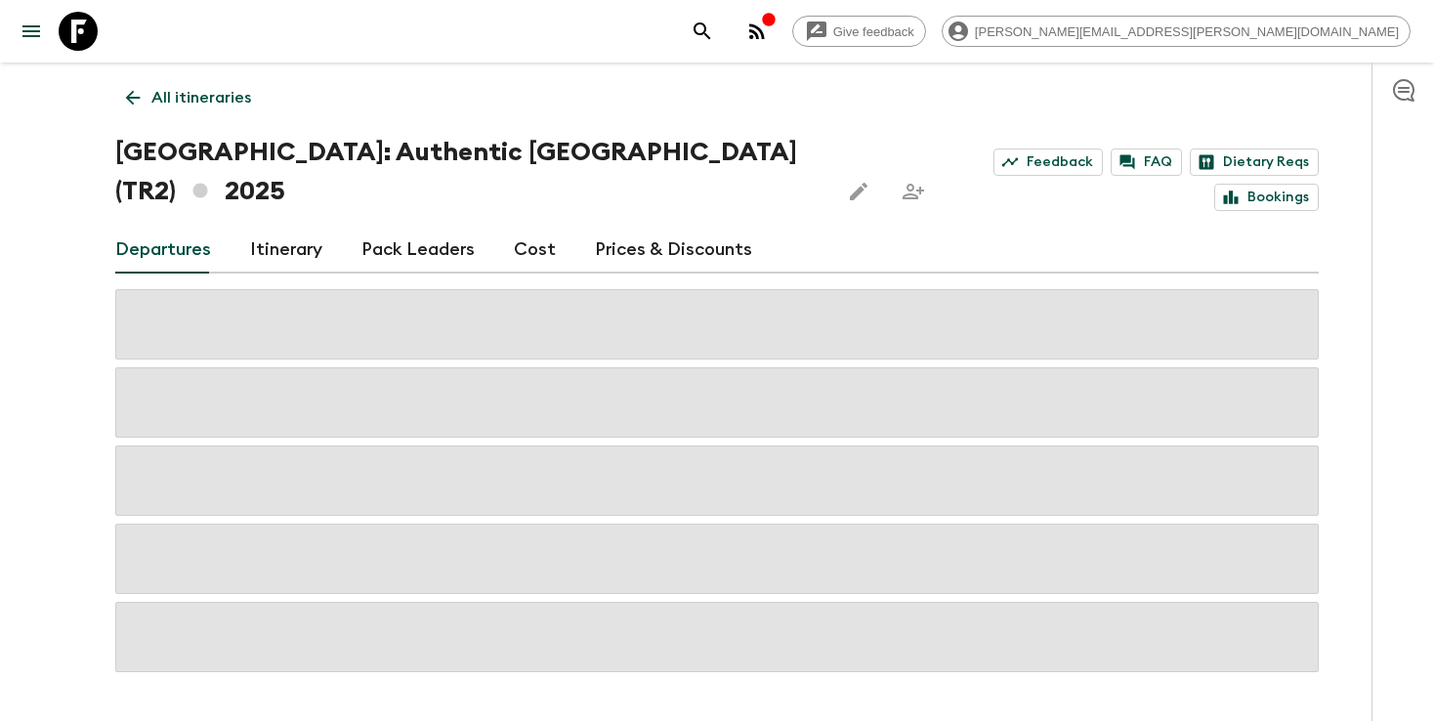
click at [287, 227] on link "Itinerary" at bounding box center [286, 250] width 72 height 47
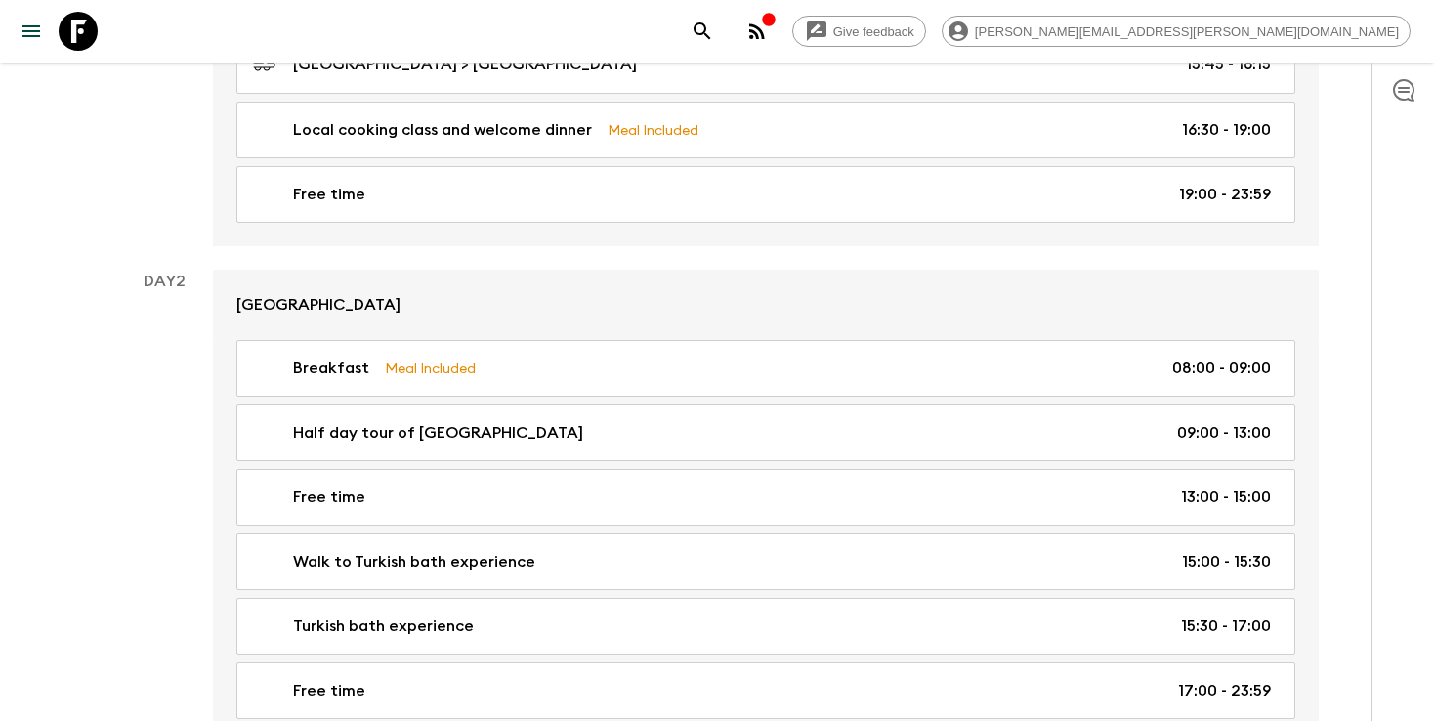
scroll to position [615, 0]
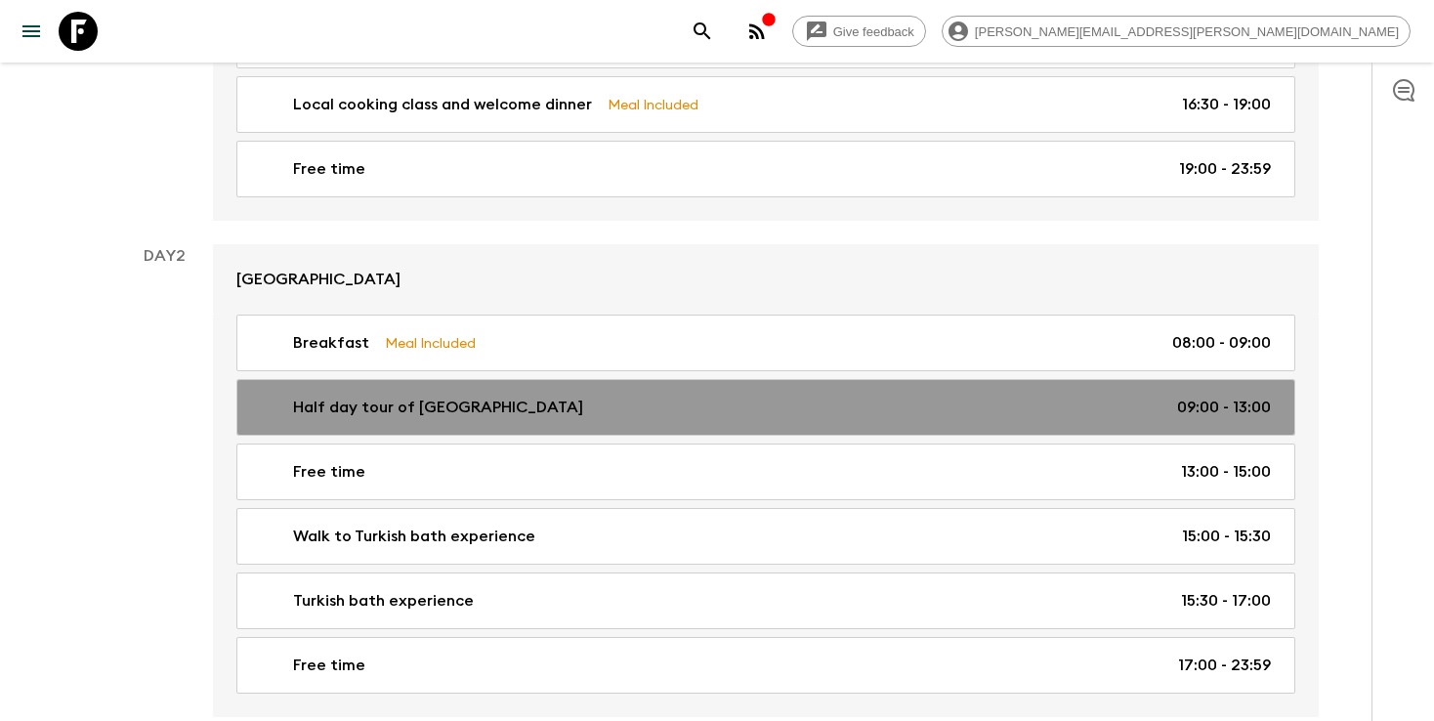
click at [435, 396] on p "Half day tour of [GEOGRAPHIC_DATA]" at bounding box center [438, 407] width 290 height 23
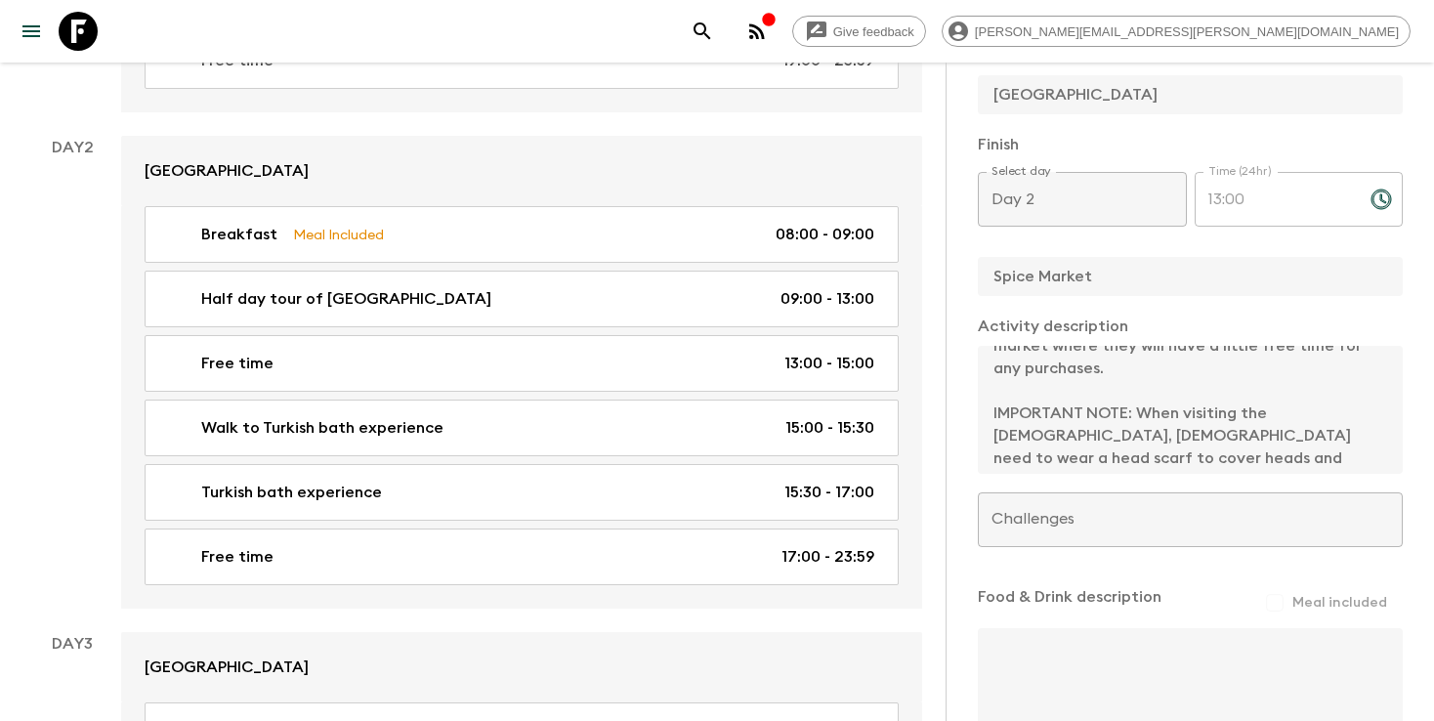
scroll to position [180, 0]
click at [714, 35] on icon "search adventures" at bounding box center [702, 31] width 23 height 23
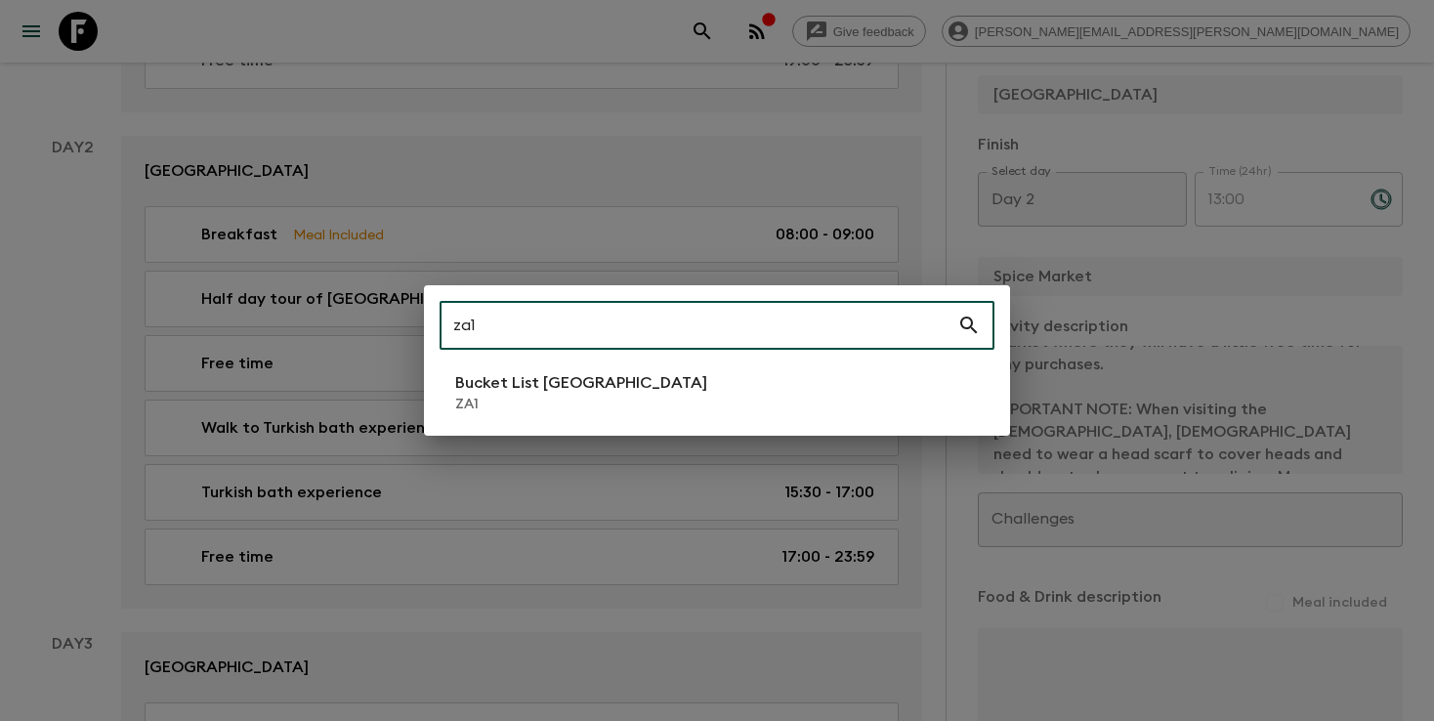
type input "za1"
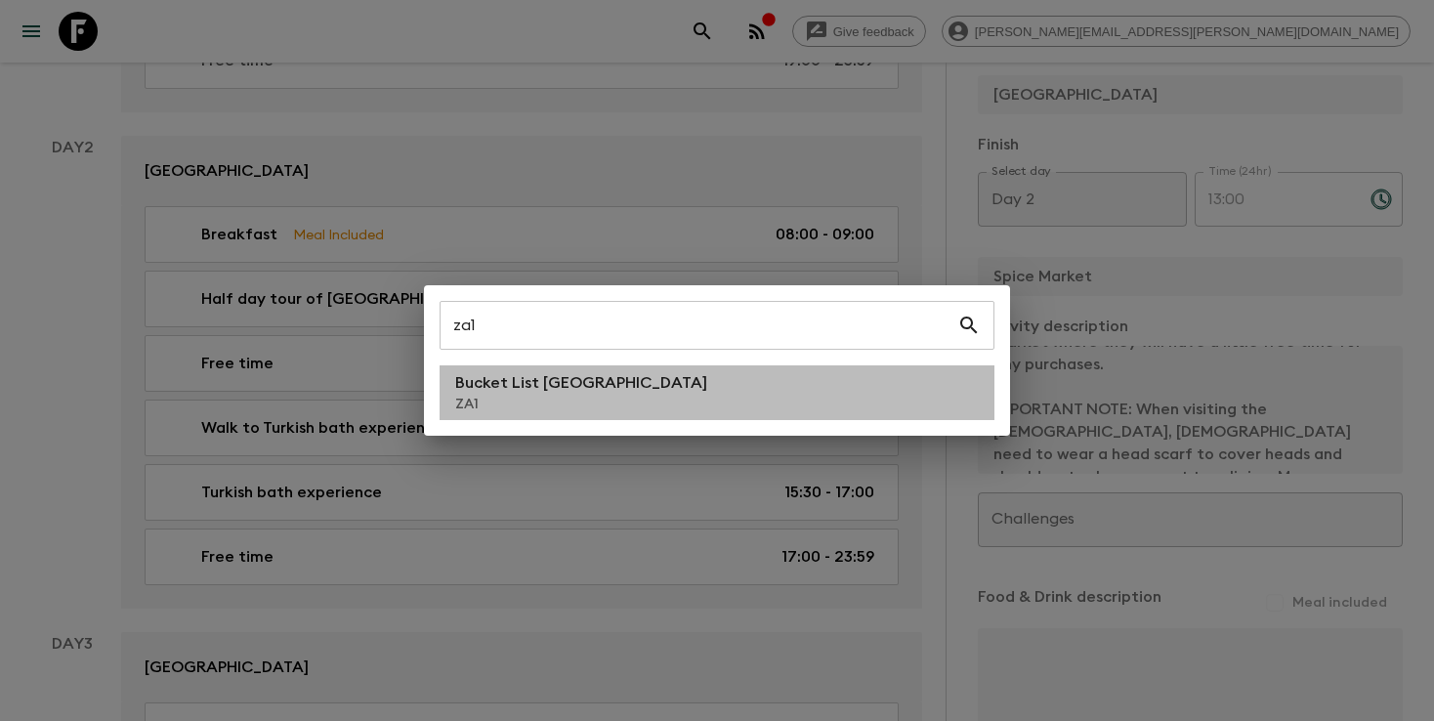
click at [471, 392] on p "Bucket List [GEOGRAPHIC_DATA]" at bounding box center [581, 382] width 252 height 23
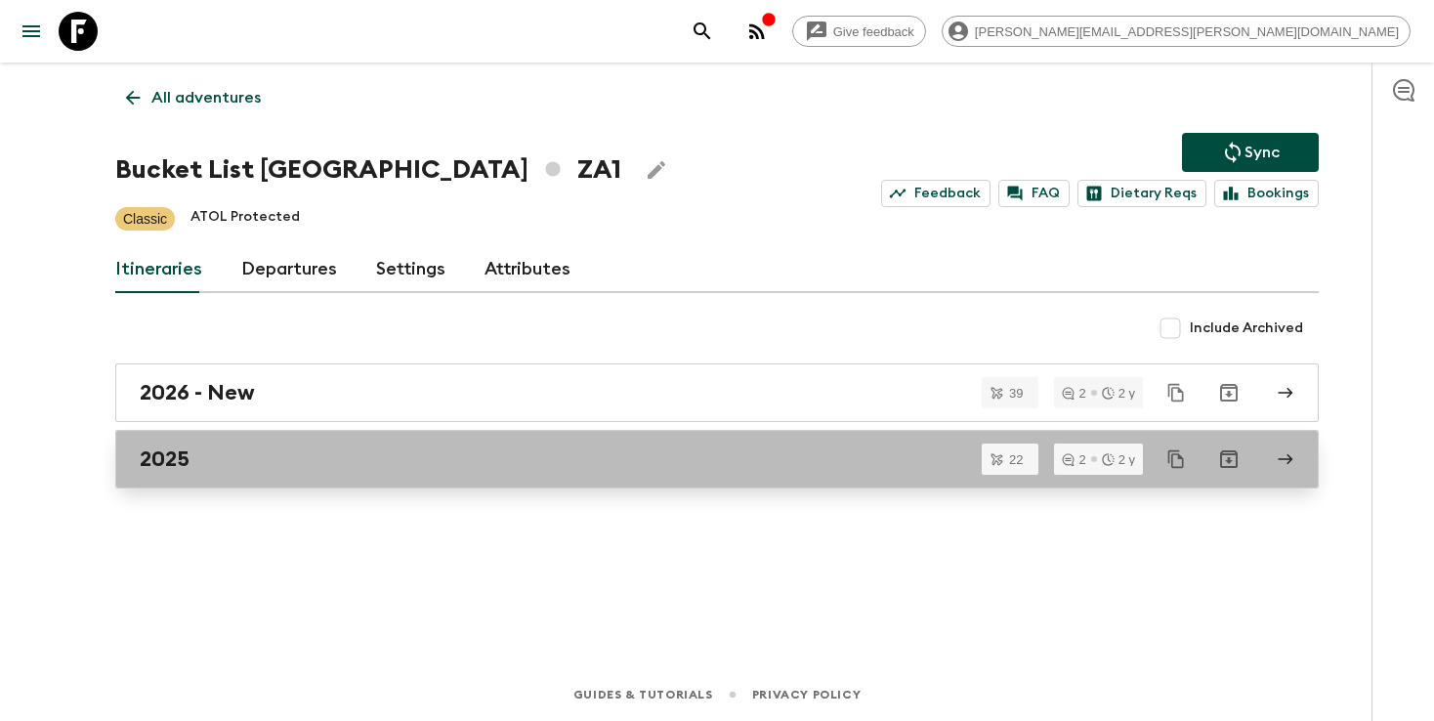
click at [230, 470] on div "2025" at bounding box center [698, 458] width 1117 height 25
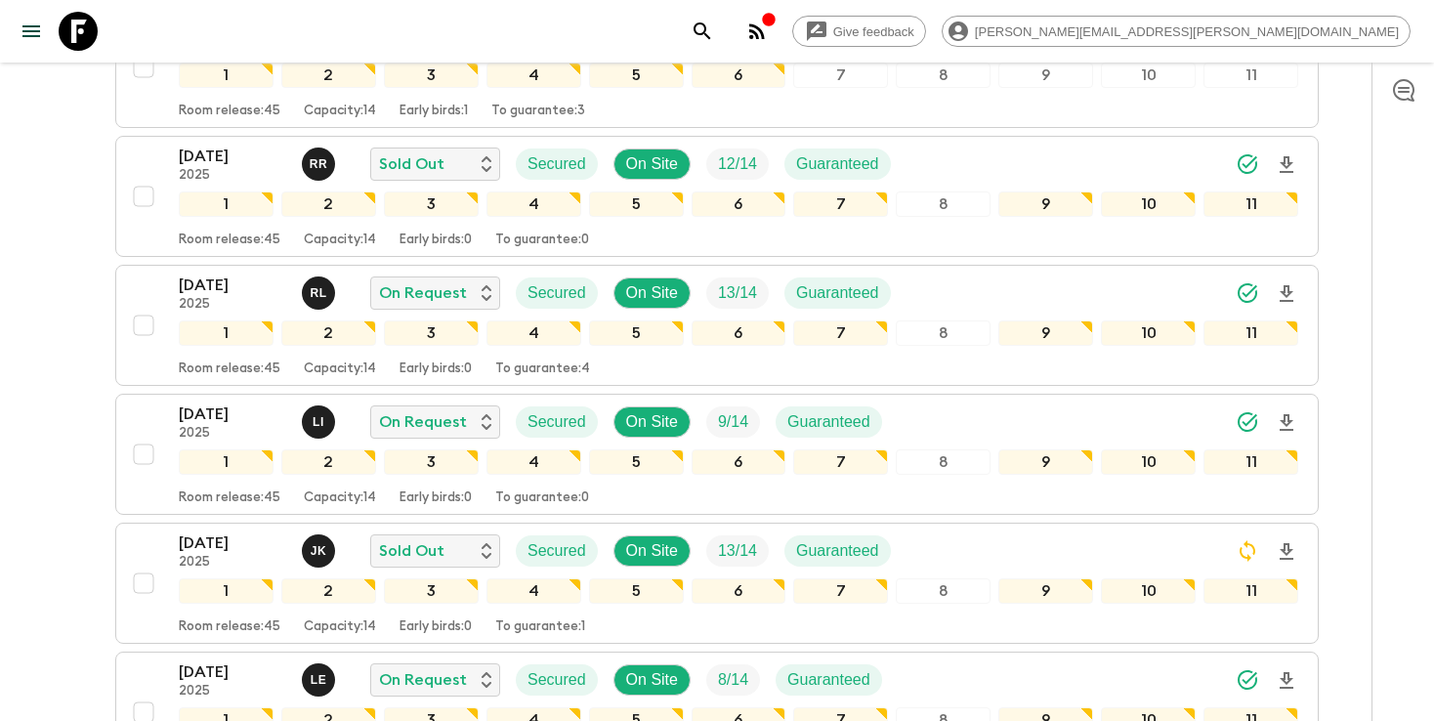
scroll to position [673, 0]
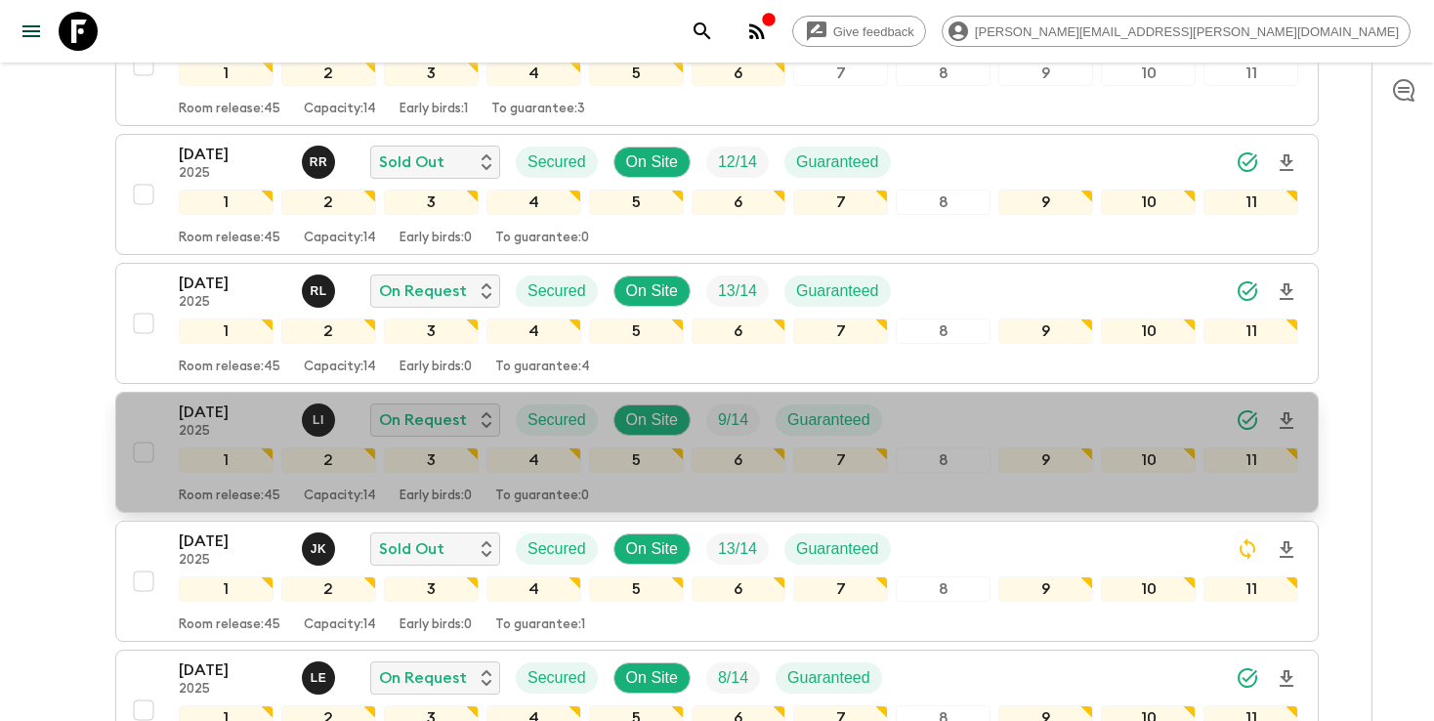
click at [983, 400] on div "[DATE] 2025 L I On Request Secured On Site 9 / 14 Guaranteed" at bounding box center [738, 419] width 1119 height 39
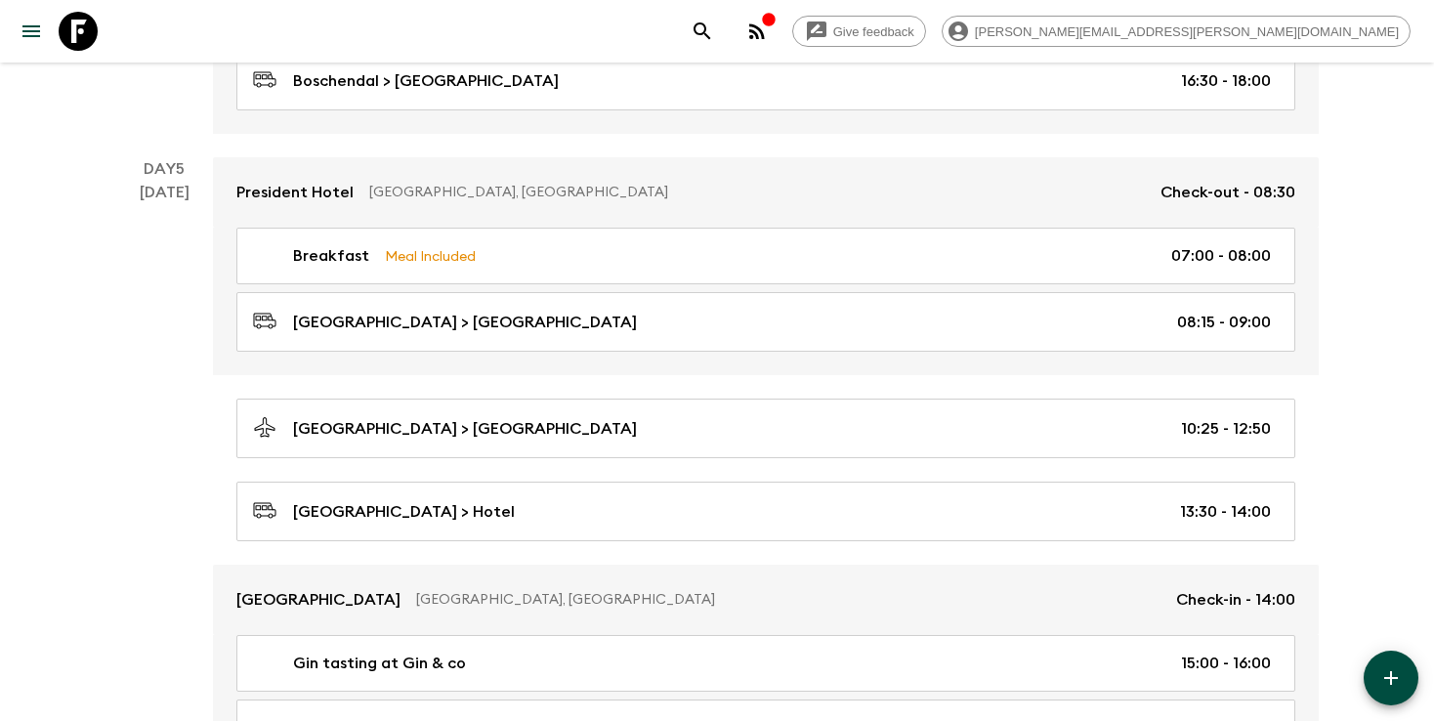
scroll to position [2105, 0]
click at [710, 34] on icon "search adventures" at bounding box center [702, 30] width 17 height 17
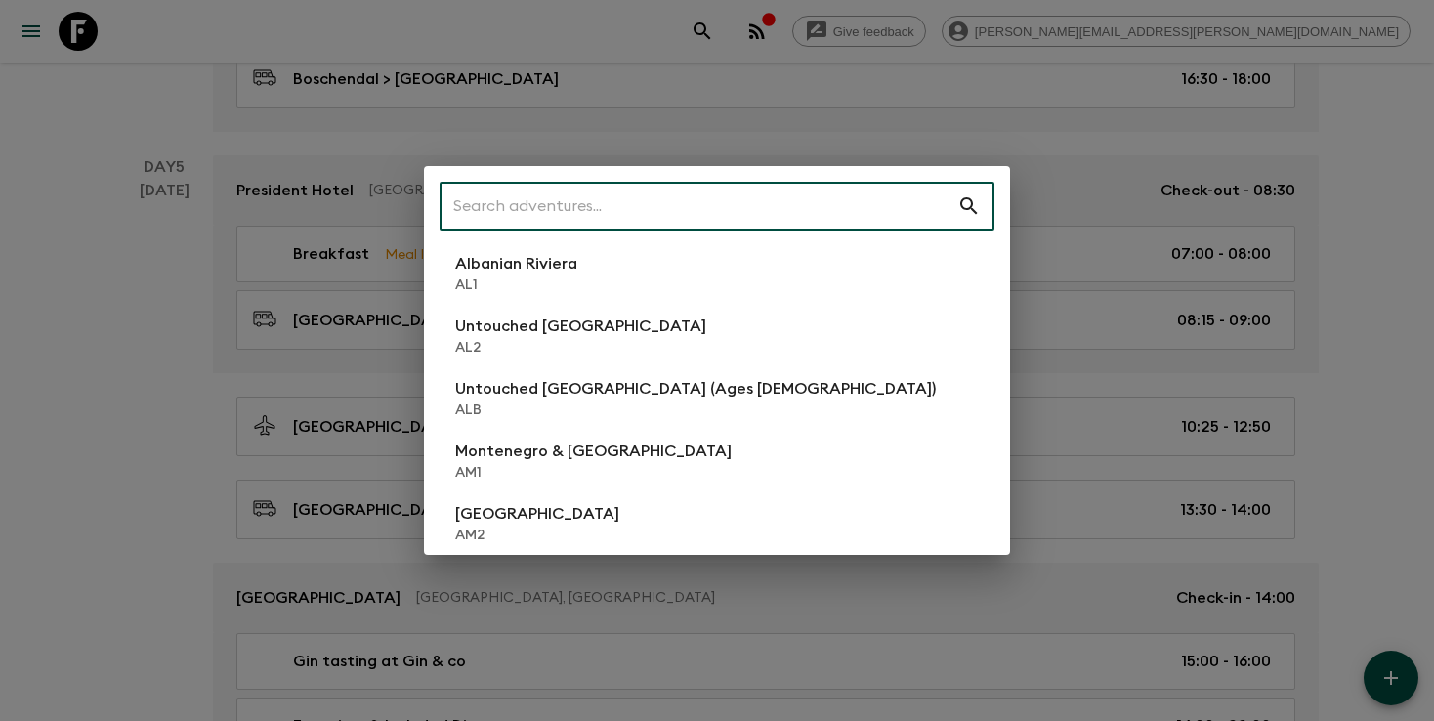
click at [694, 191] on input "text" at bounding box center [699, 206] width 518 height 55
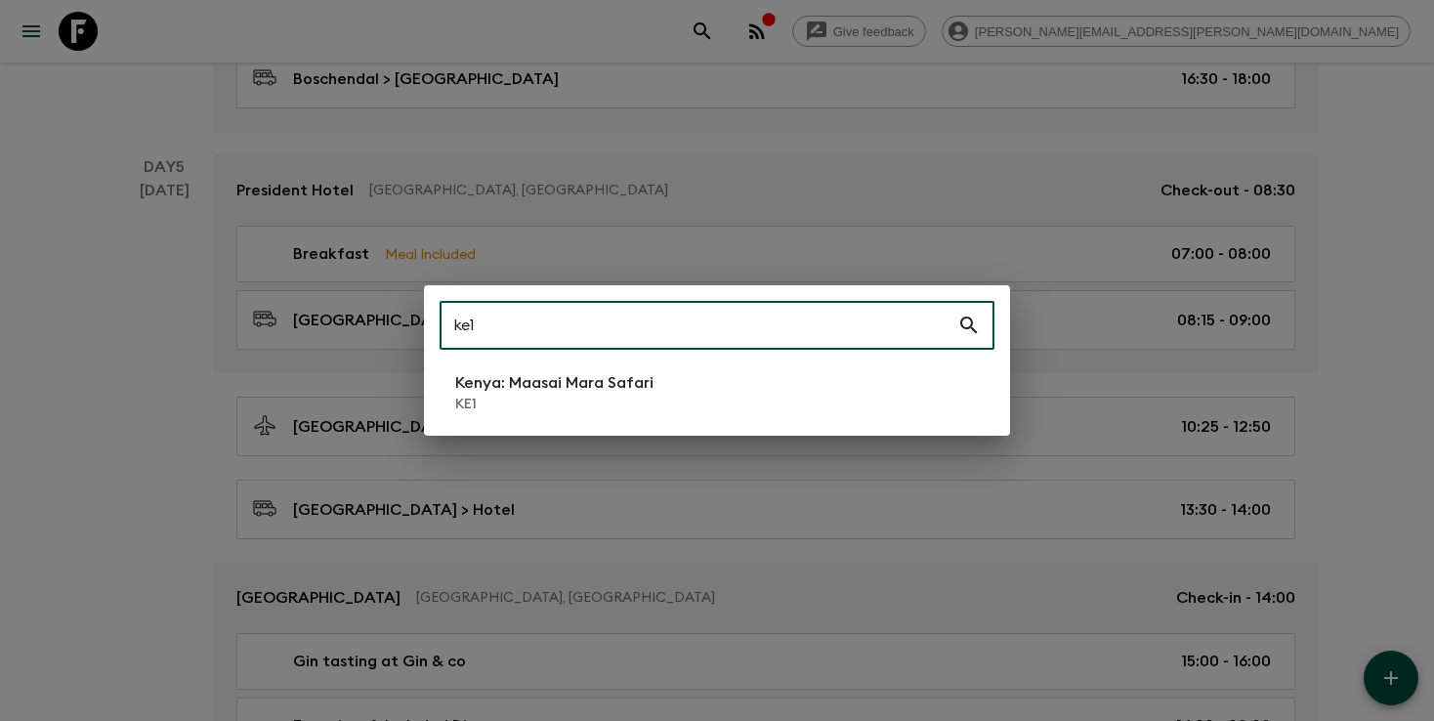
type input "ke1"
click at [553, 405] on p "KE1" at bounding box center [554, 405] width 198 height 20
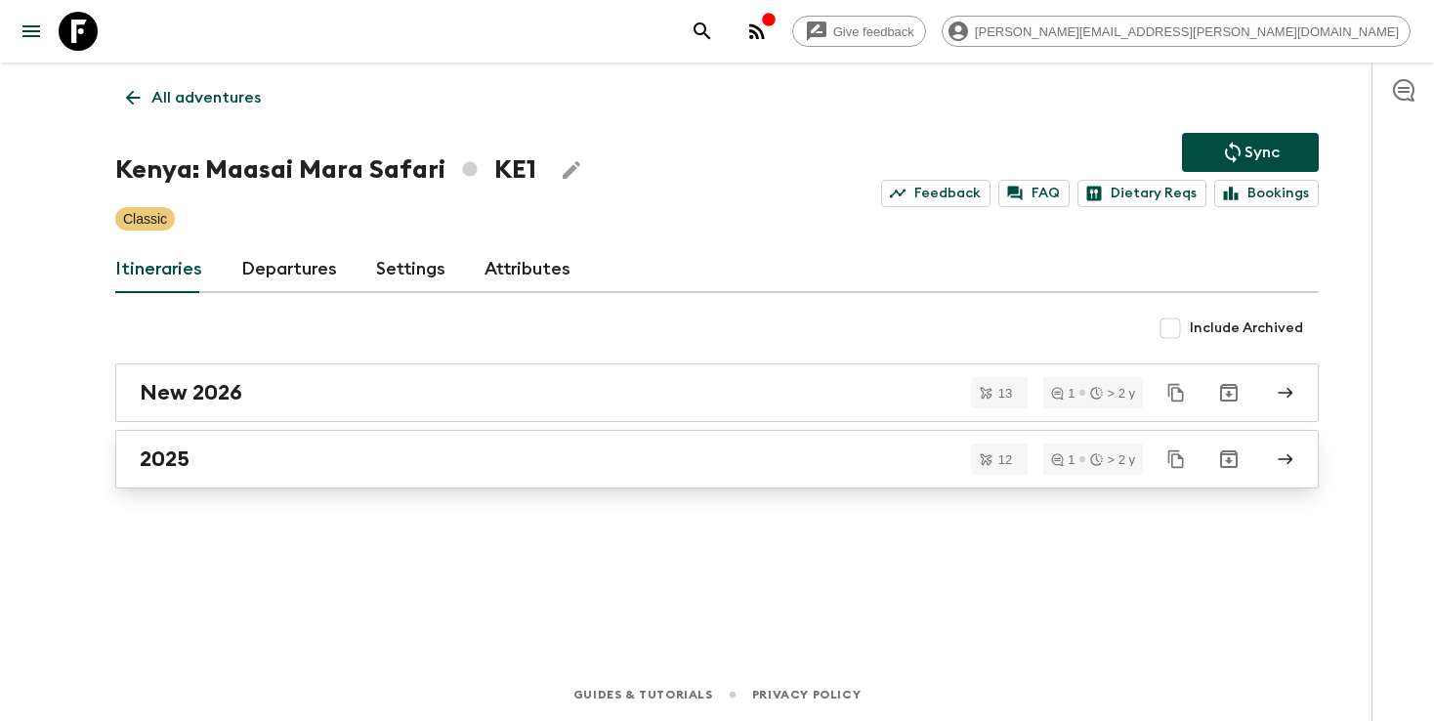
click at [532, 454] on div "2025" at bounding box center [698, 458] width 1117 height 25
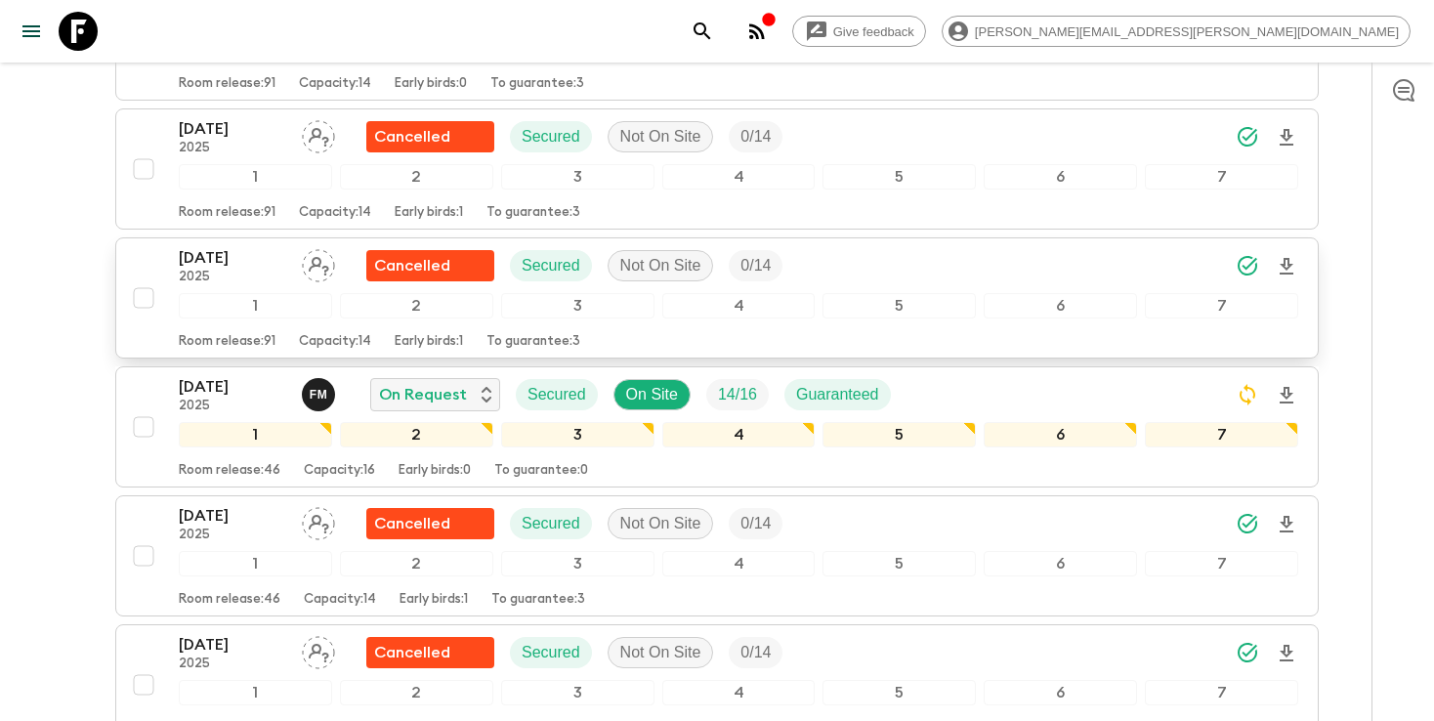
scroll to position [667, 0]
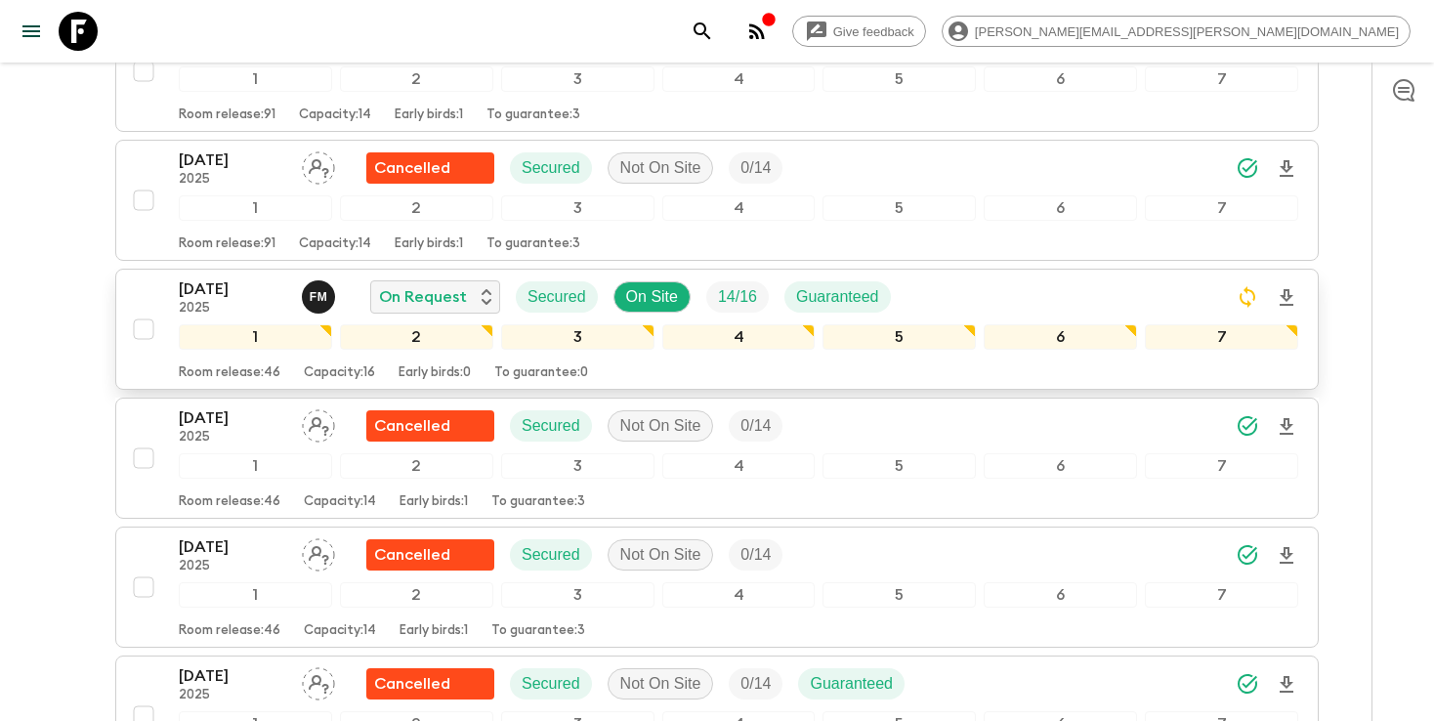
click at [1285, 289] on icon "Download Onboarding" at bounding box center [1287, 297] width 14 height 17
